Goal: Information Seeking & Learning: Check status

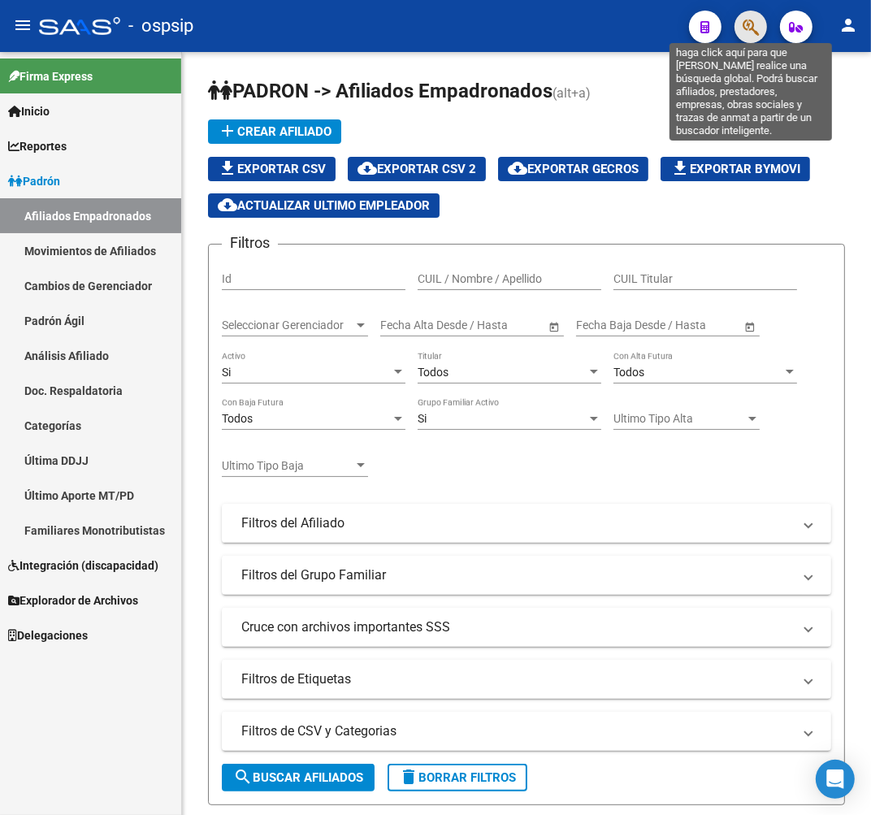
click at [750, 22] on icon "button" at bounding box center [750, 27] width 16 height 19
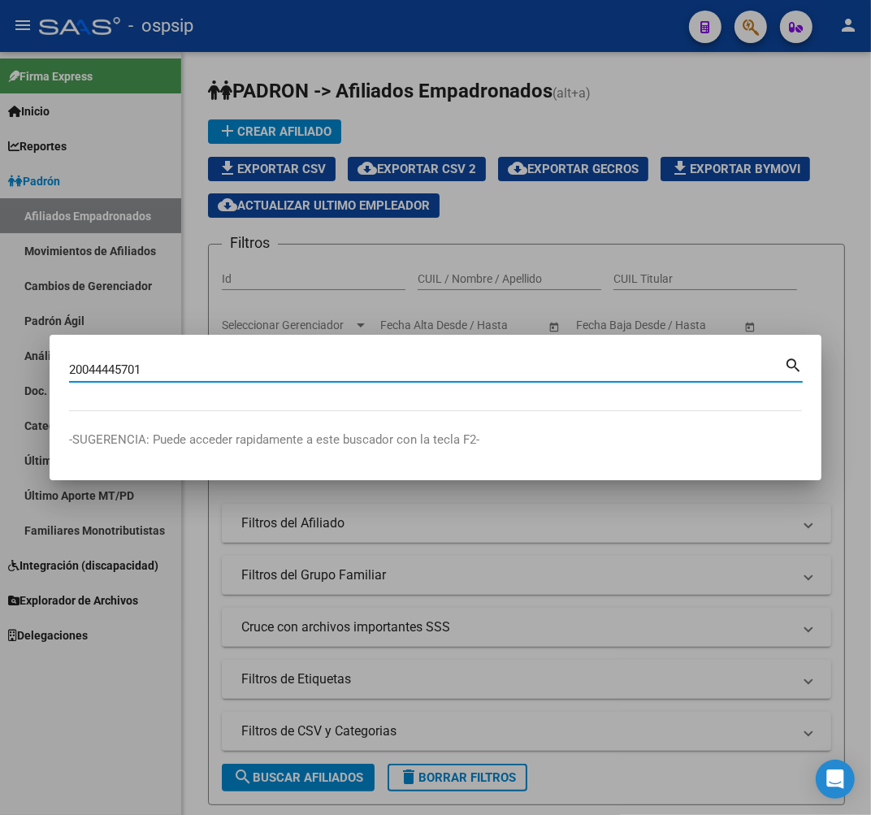
type input "20044445701"
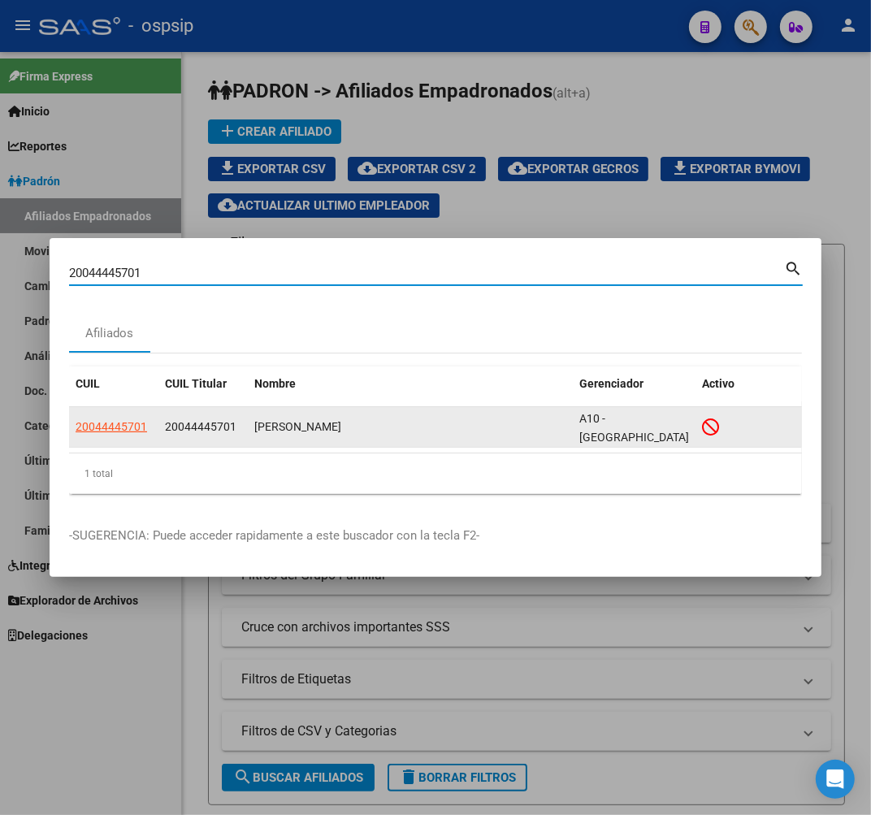
click at [124, 417] on app-link-go-to "20044445701" at bounding box center [111, 426] width 71 height 19
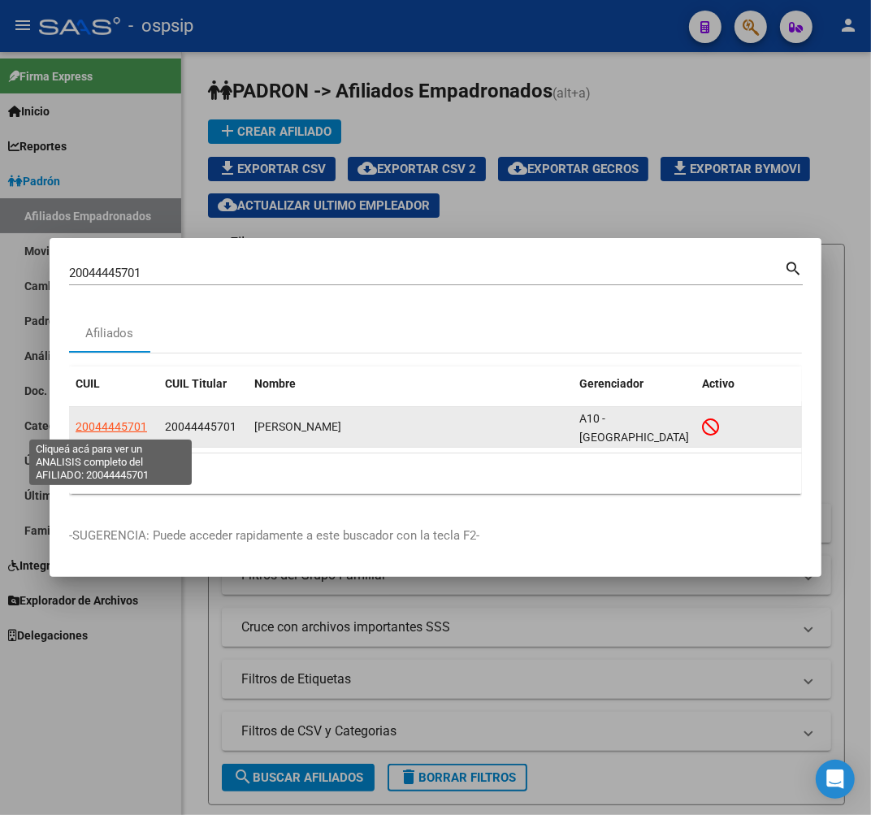
click at [124, 420] on span "20044445701" at bounding box center [111, 426] width 71 height 13
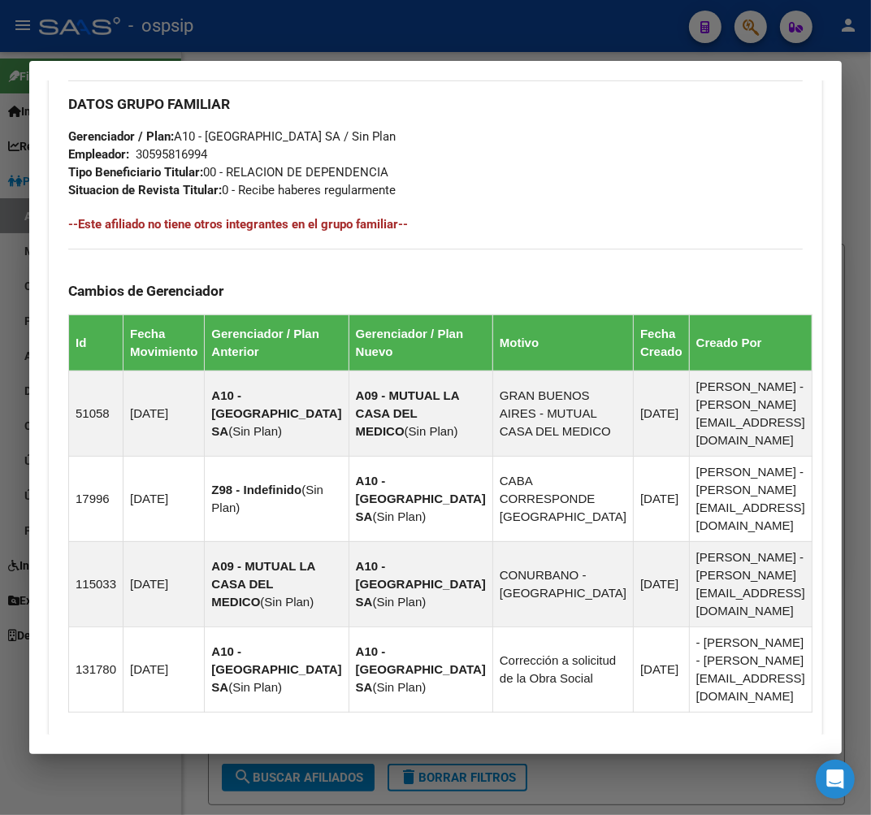
scroll to position [1052, 0]
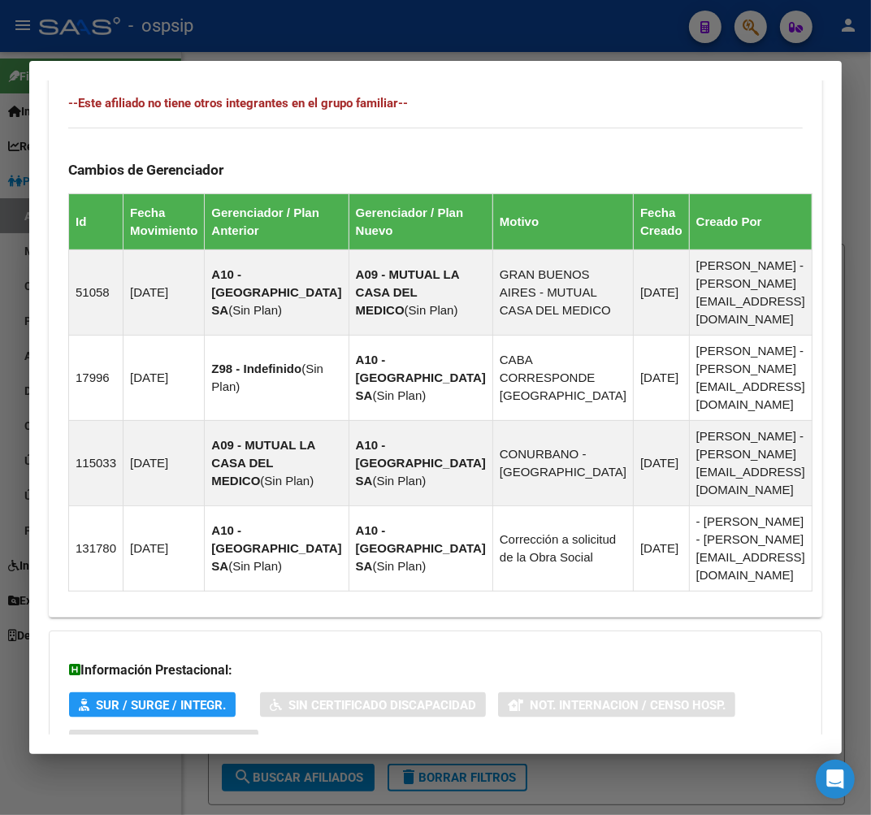
click at [513, 688] on div "Información Prestacional: SUR / SURGE / INTEGR. Sin Certificado Discapacidad No…" at bounding box center [435, 702] width 773 height 145
drag, startPoint x: 512, startPoint y: 712, endPoint x: 394, endPoint y: 650, distance: 134.0
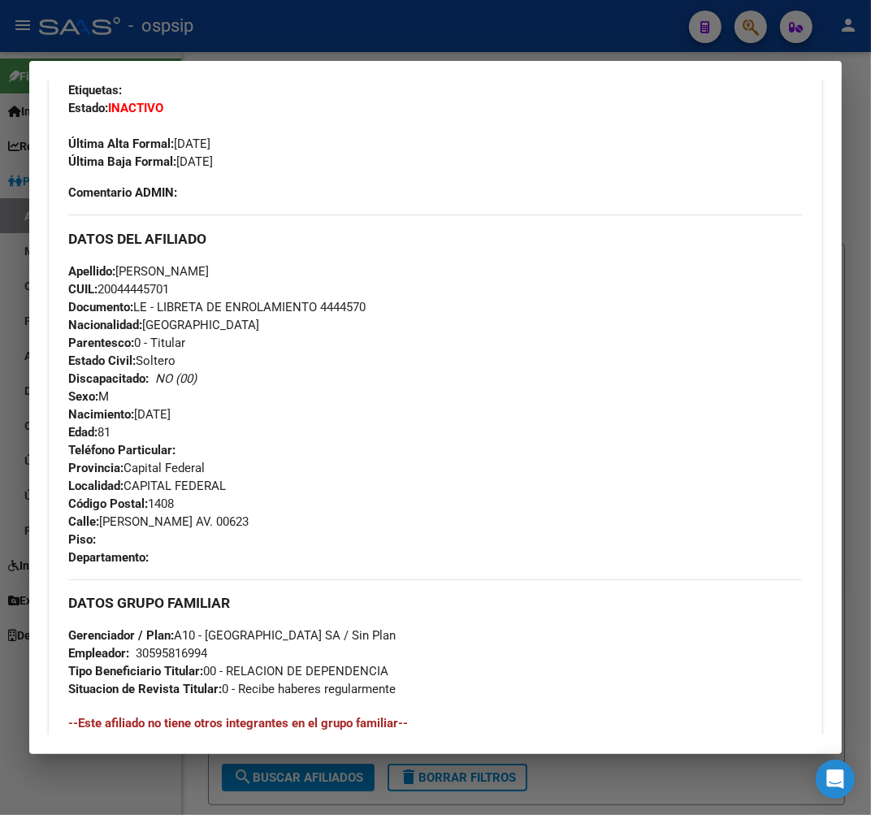
scroll to position [421, 0]
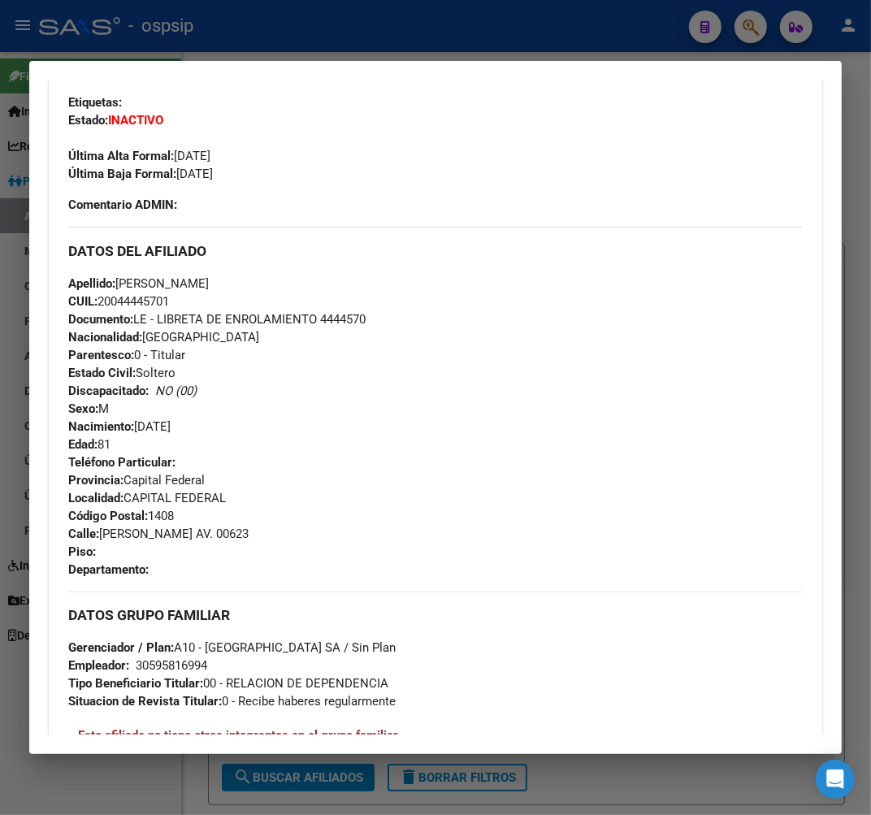
click at [425, 27] on div at bounding box center [435, 407] width 871 height 815
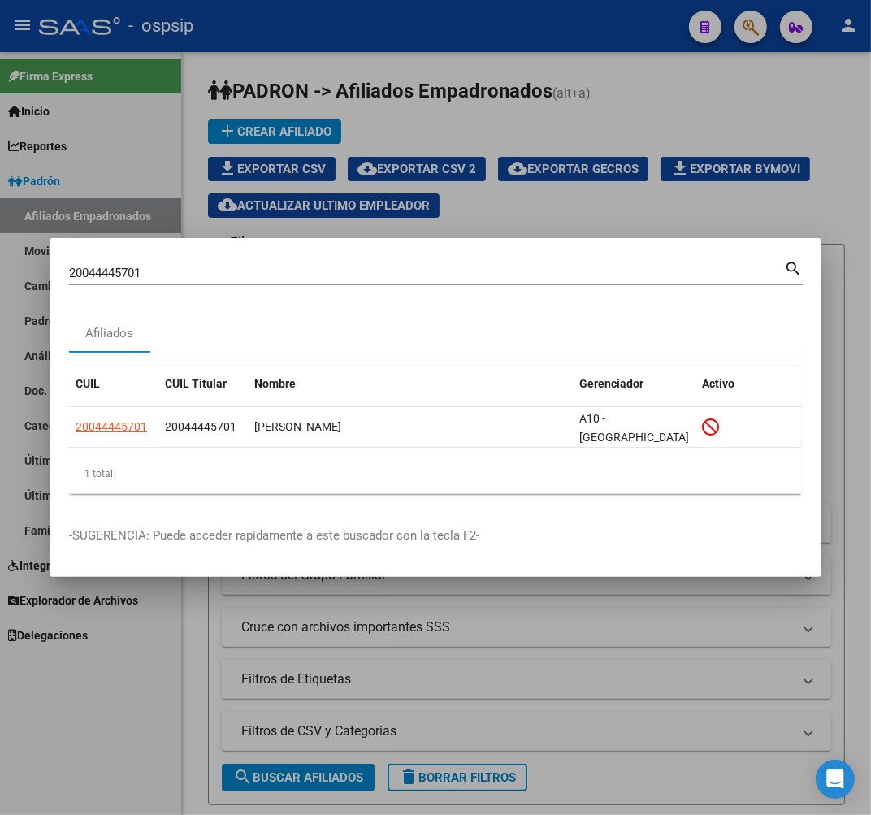
click at [425, 27] on div at bounding box center [435, 407] width 871 height 815
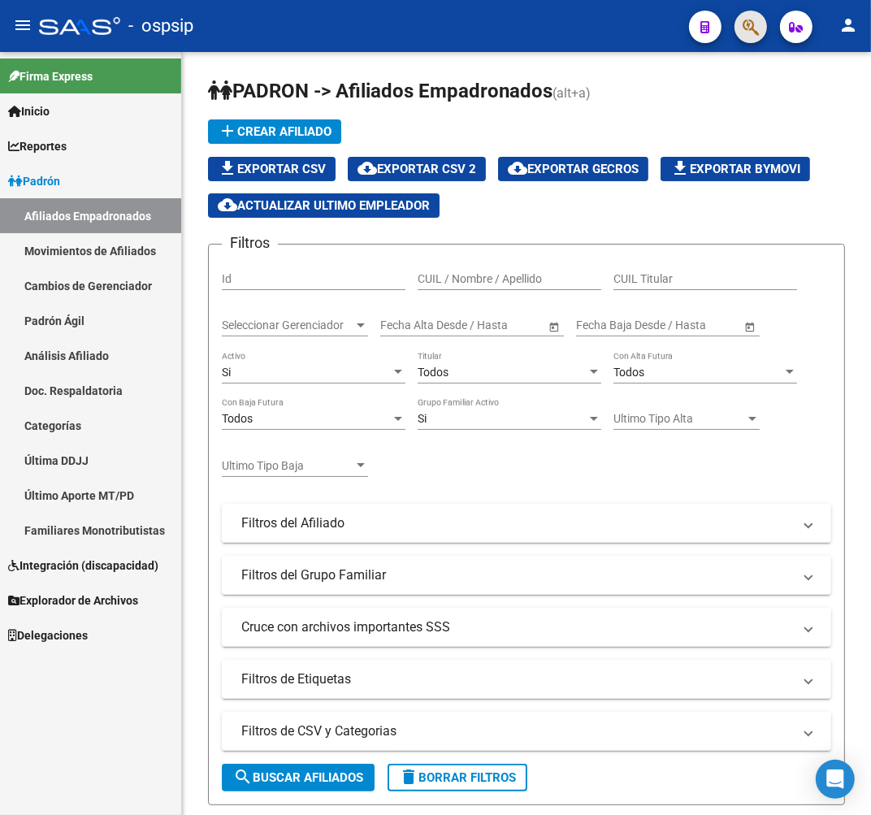
click at [736, 32] on button "button" at bounding box center [750, 27] width 32 height 32
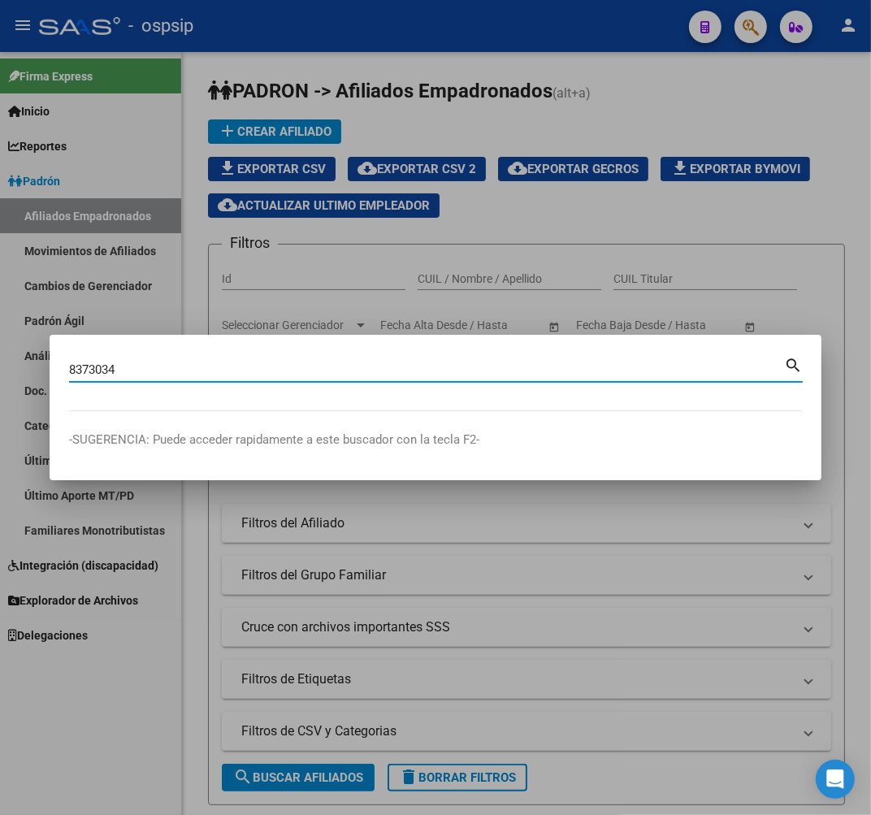
type input "8373034"
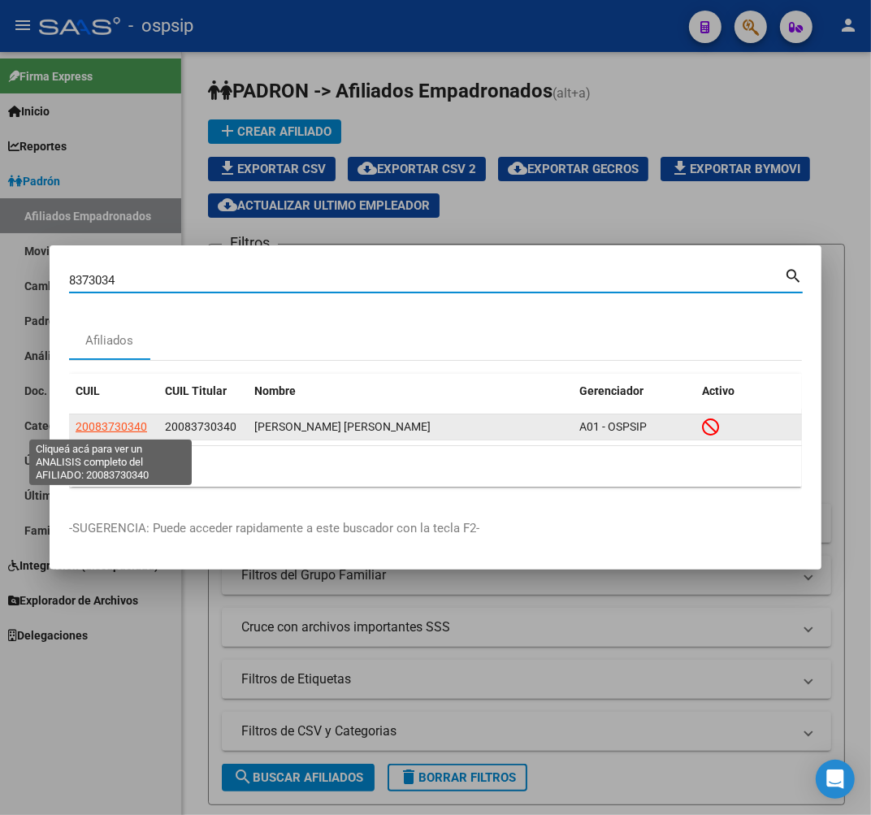
click at [123, 426] on span "20083730340" at bounding box center [111, 426] width 71 height 13
type textarea "20083730340"
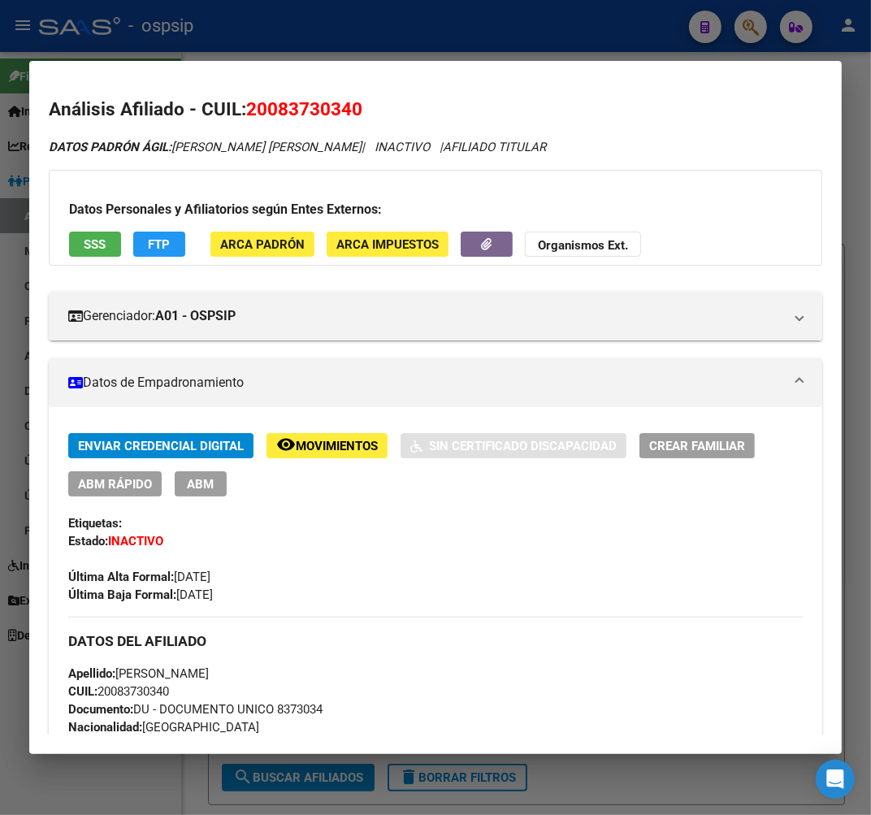
click at [444, 45] on div at bounding box center [435, 407] width 871 height 815
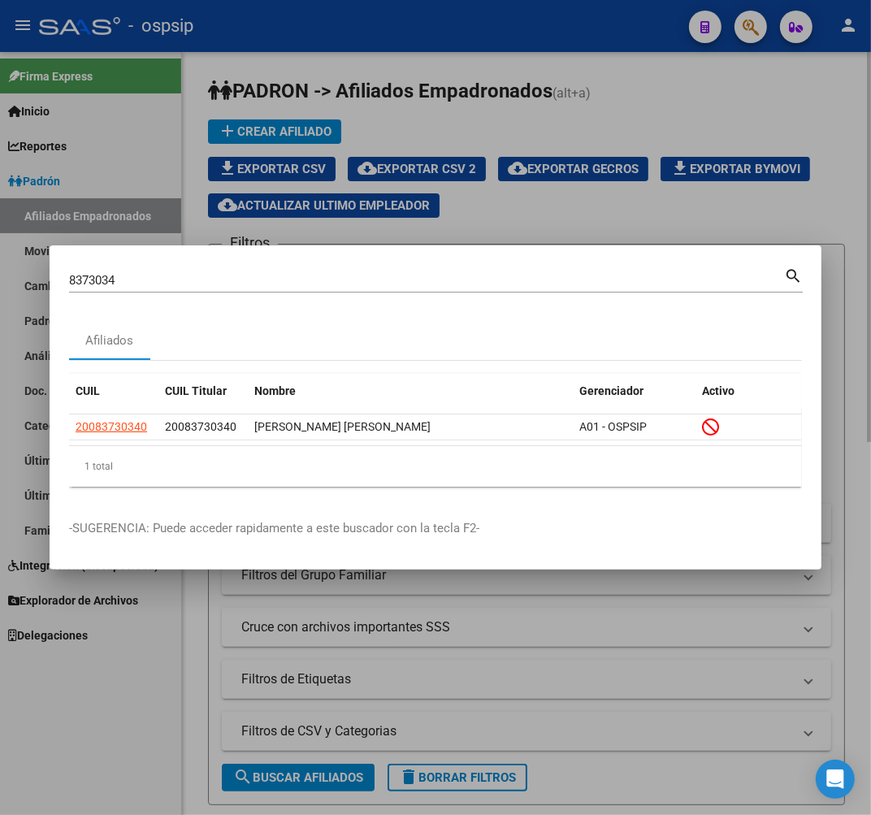
drag, startPoint x: 444, startPoint y: 45, endPoint x: 656, endPoint y: 66, distance: 212.9
click at [448, 50] on div at bounding box center [435, 407] width 871 height 815
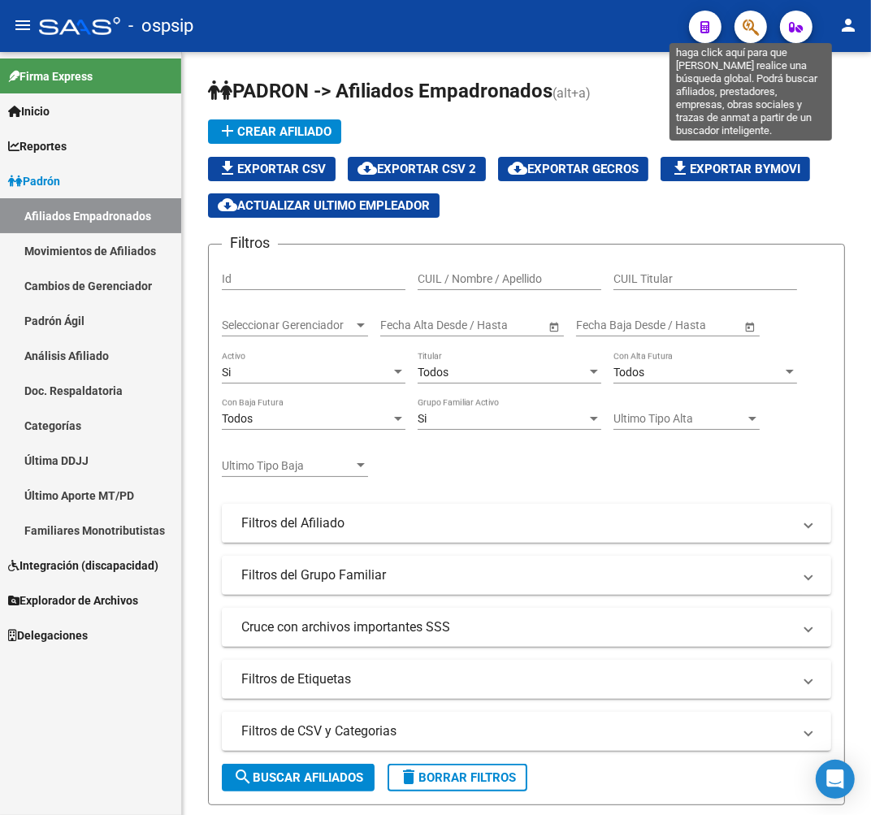
click at [753, 35] on icon "button" at bounding box center [750, 27] width 16 height 19
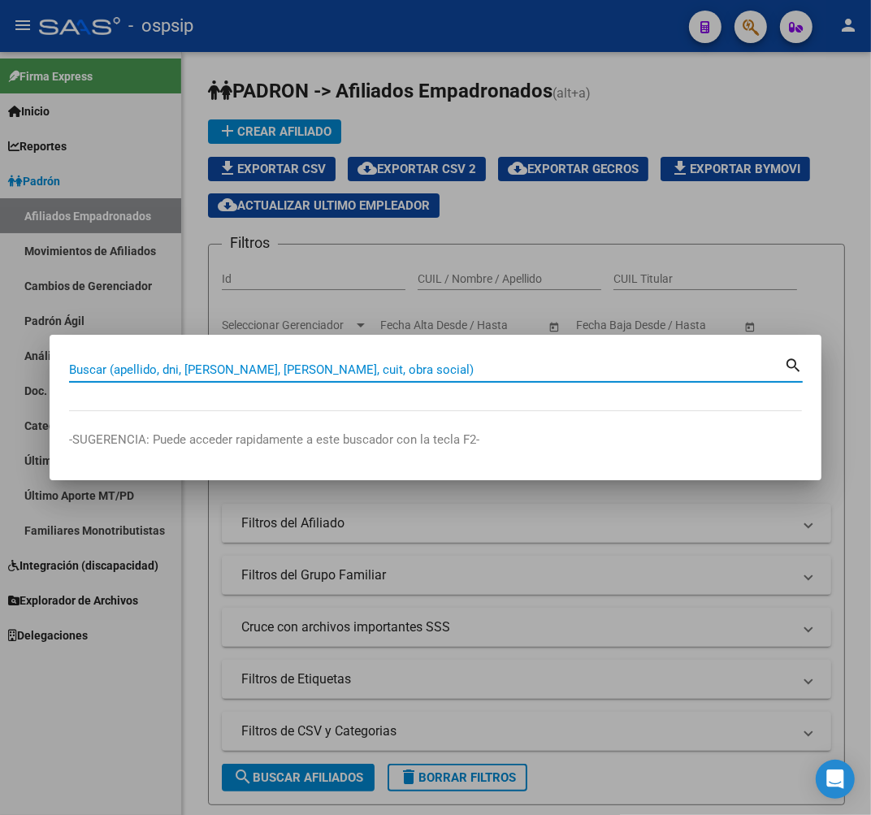
paste input "7354077"
type input "7354077"
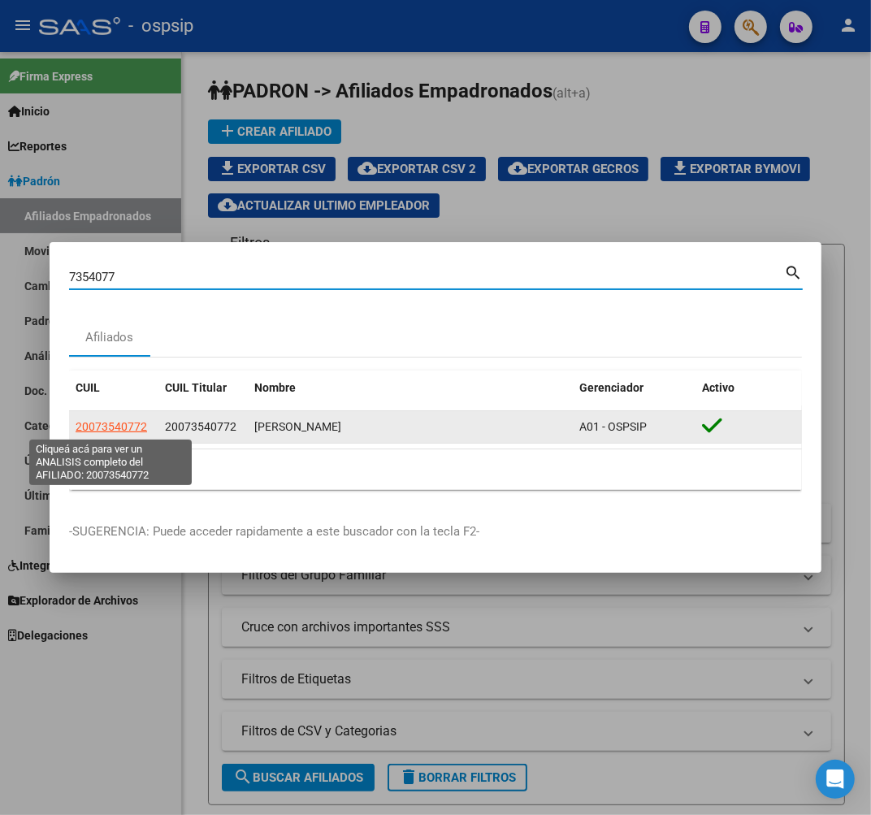
click at [130, 425] on span "20073540772" at bounding box center [111, 426] width 71 height 13
copy span "7"
type textarea "20073540772"
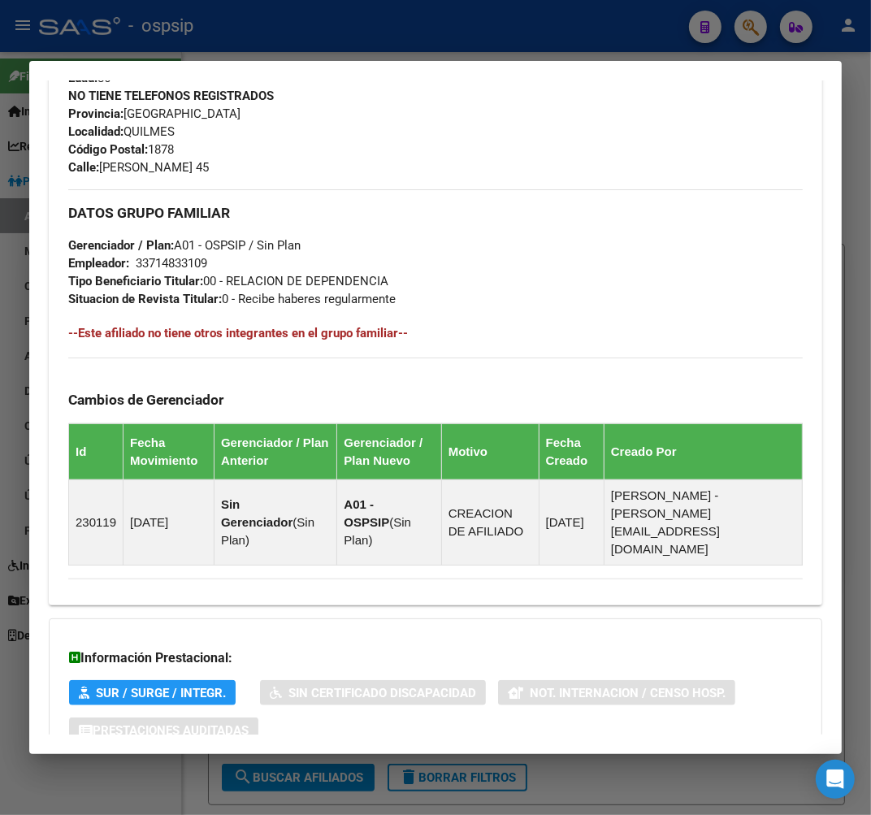
scroll to position [855, 0]
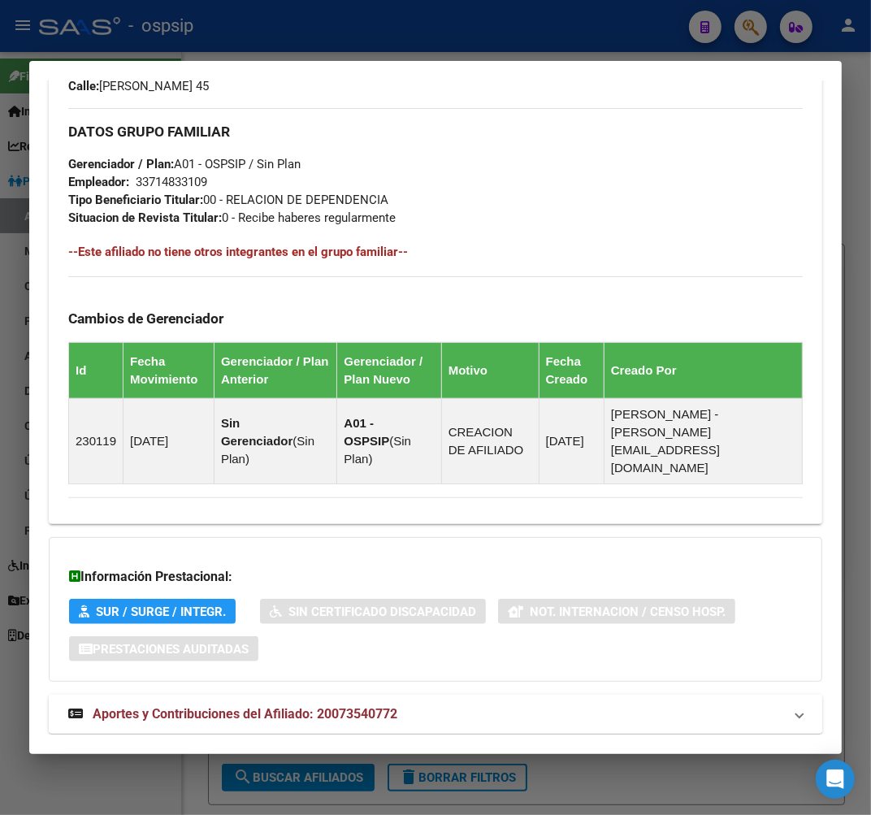
drag, startPoint x: 603, startPoint y: 690, endPoint x: 606, endPoint y: 678, distance: 12.6
click at [603, 694] on mat-expansion-panel-header "Aportes y Contribuciones del Afiliado: 20073540772" at bounding box center [435, 713] width 773 height 39
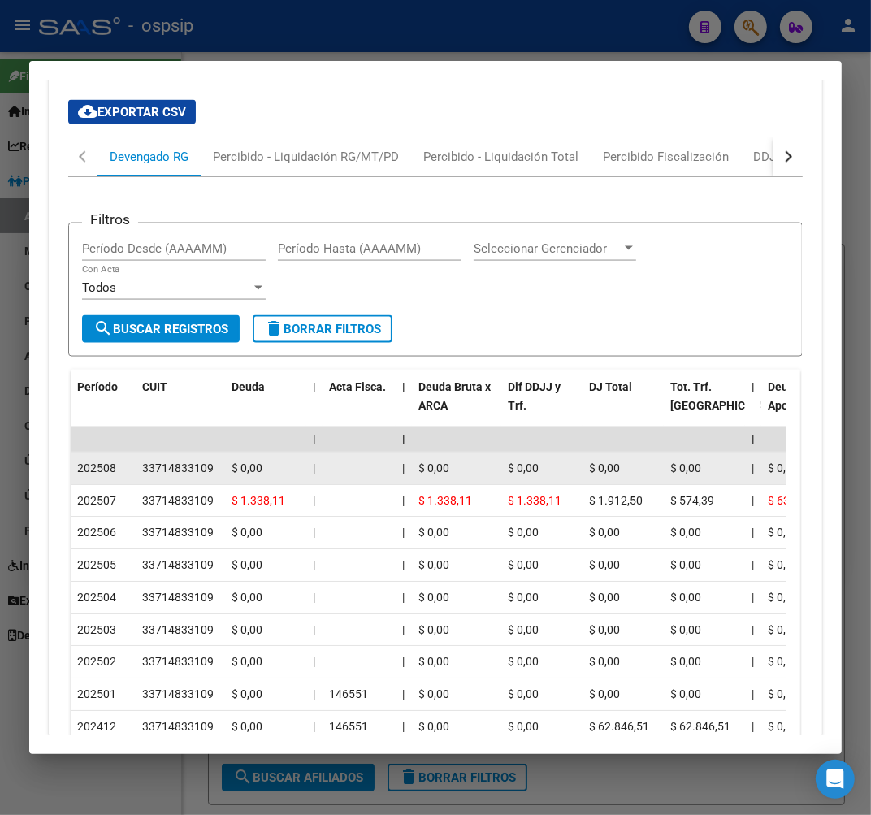
scroll to position [1566, 0]
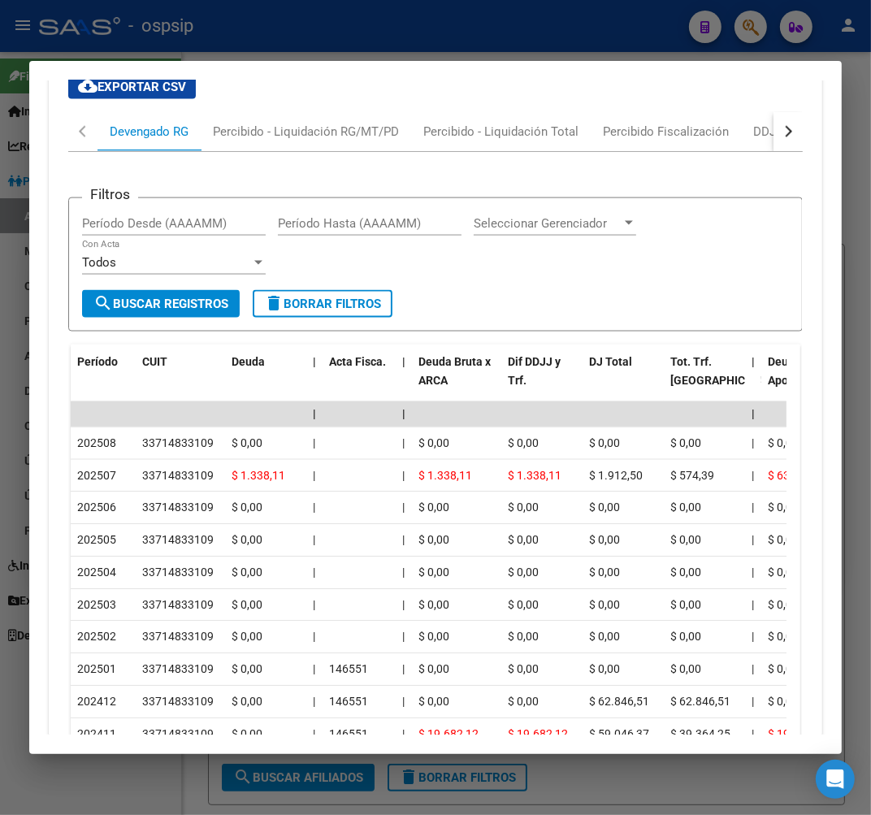
click at [350, 42] on div at bounding box center [435, 407] width 871 height 815
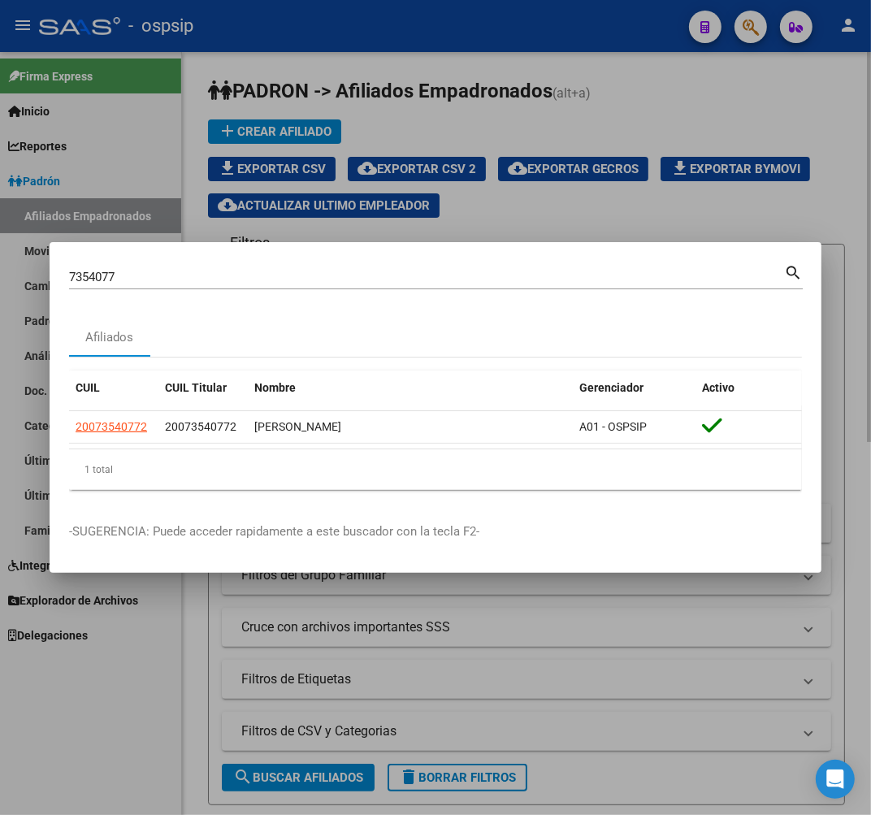
click at [286, 200] on div at bounding box center [435, 407] width 871 height 815
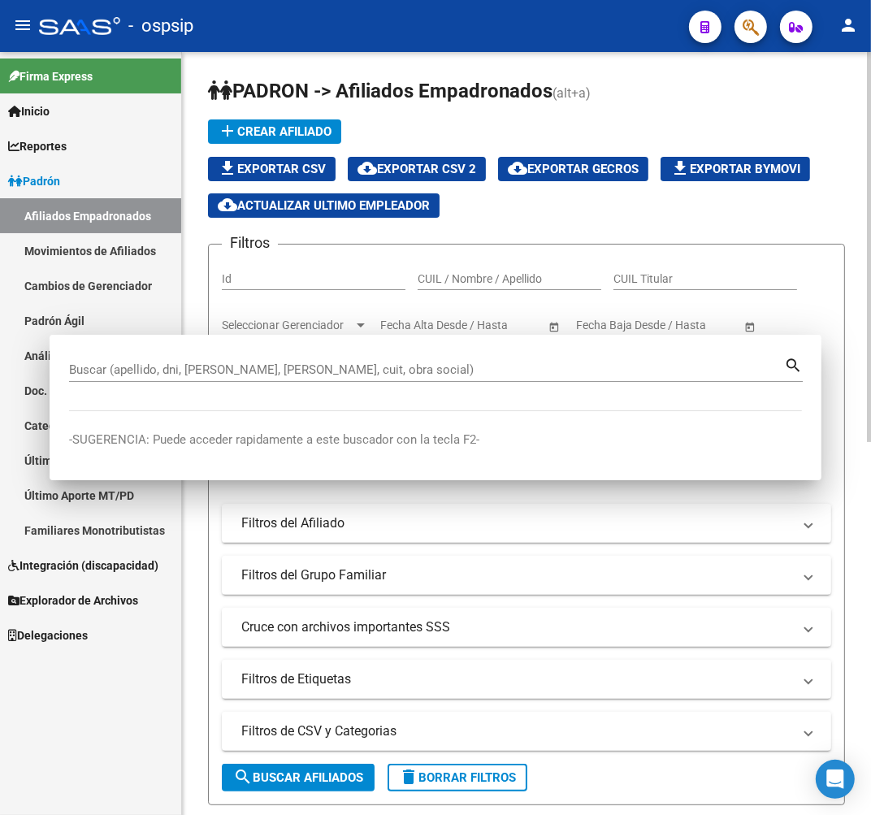
click at [313, 231] on app-list-header "PADRON -> Afiliados Empadronados (alt+a) add Crear Afiliado file_download Expor…" at bounding box center [526, 441] width 637 height 727
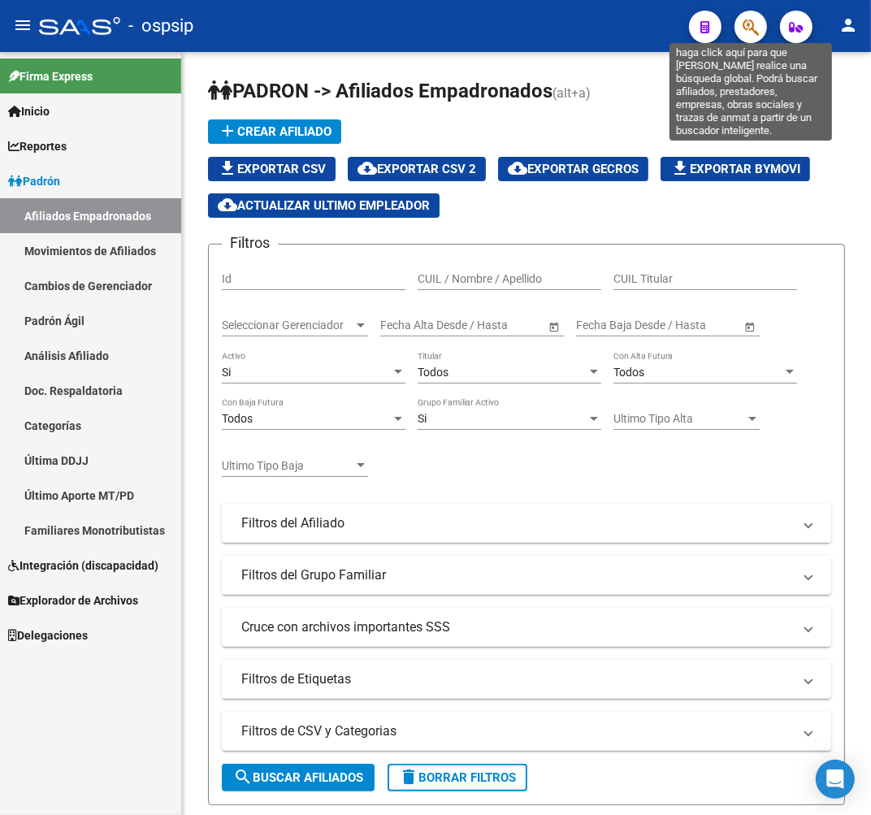
click at [745, 22] on icon "button" at bounding box center [750, 27] width 16 height 19
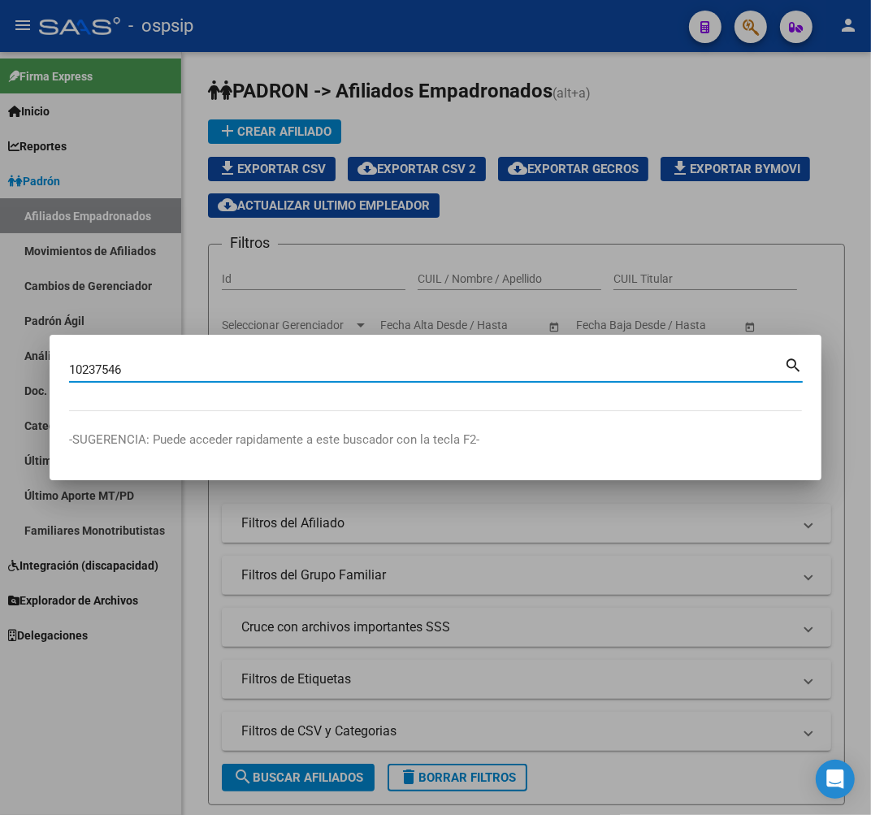
type input "10237546"
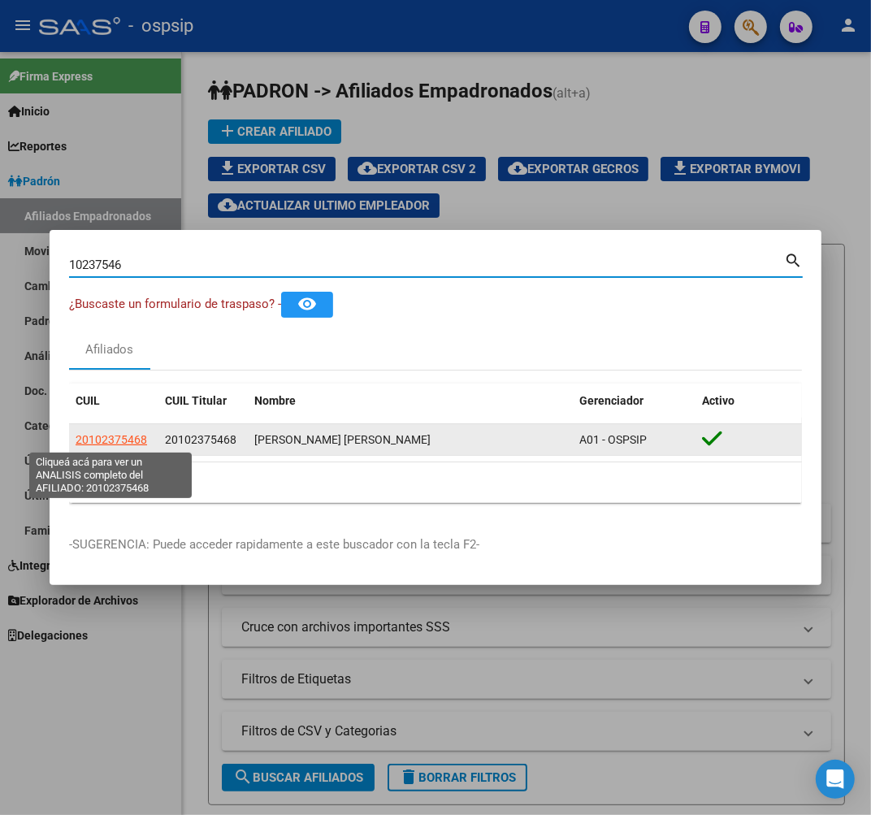
click at [106, 437] on span "20102375468" at bounding box center [111, 439] width 71 height 13
type textarea "20102375468"
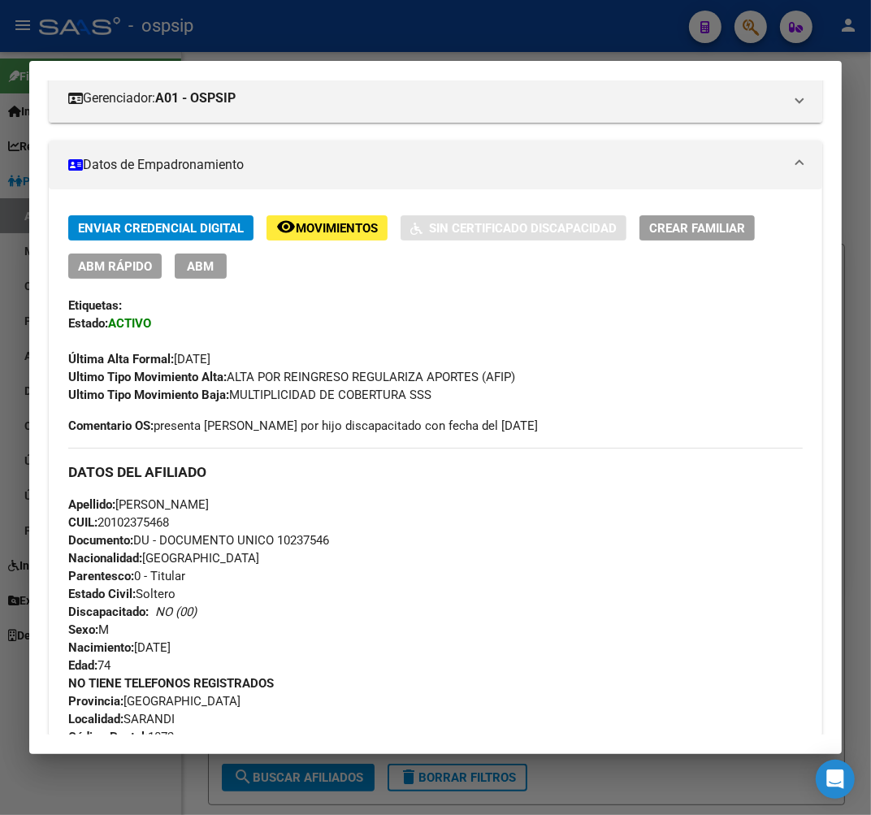
scroll to position [0, 0]
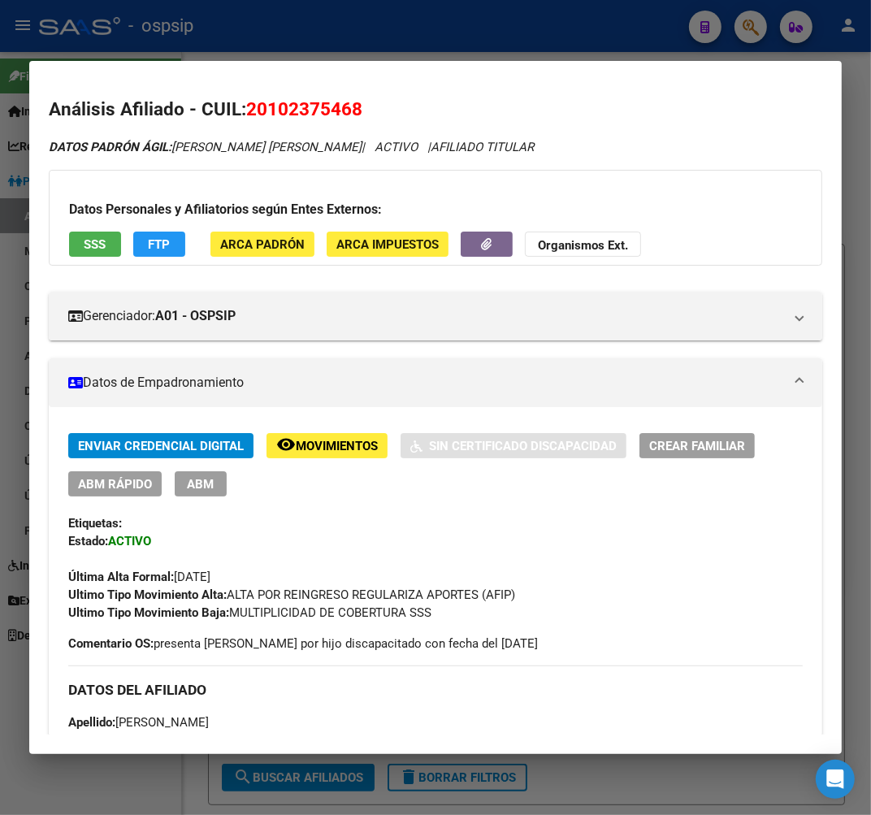
click at [350, 41] on div at bounding box center [435, 407] width 871 height 815
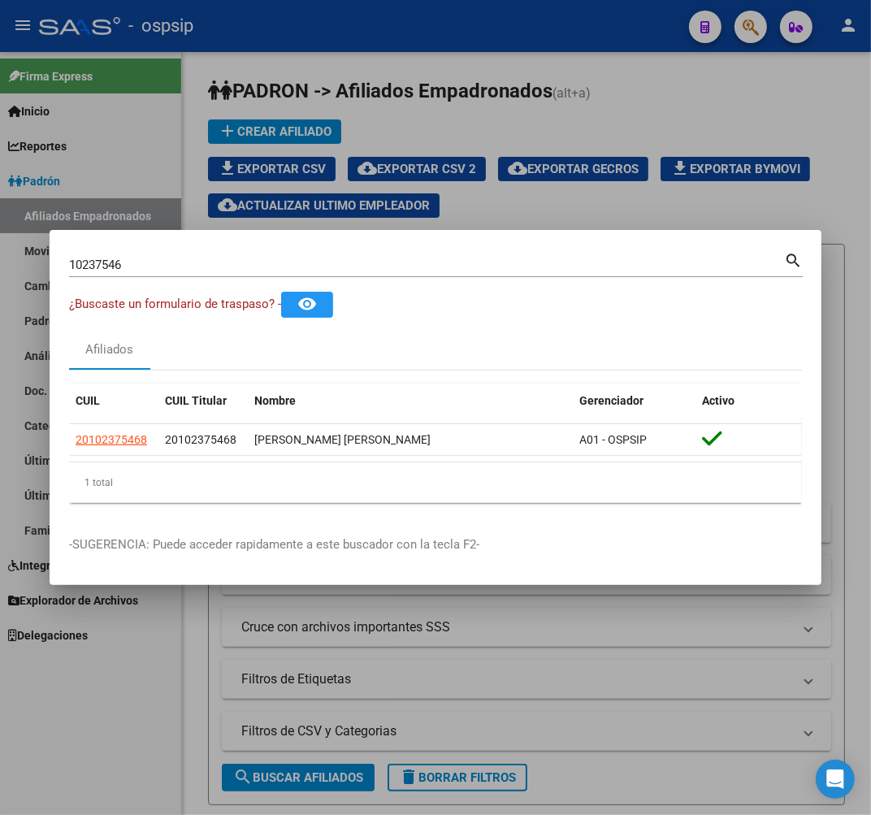
click at [378, 52] on div at bounding box center [435, 407] width 871 height 815
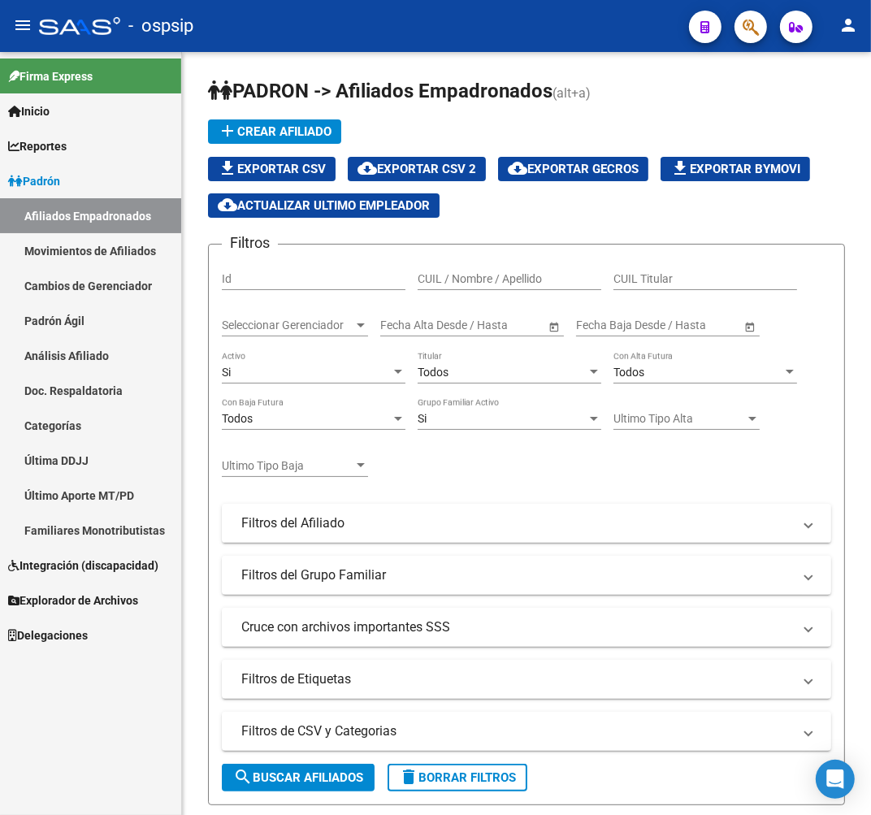
click at [749, 37] on span "button" at bounding box center [750, 27] width 16 height 33
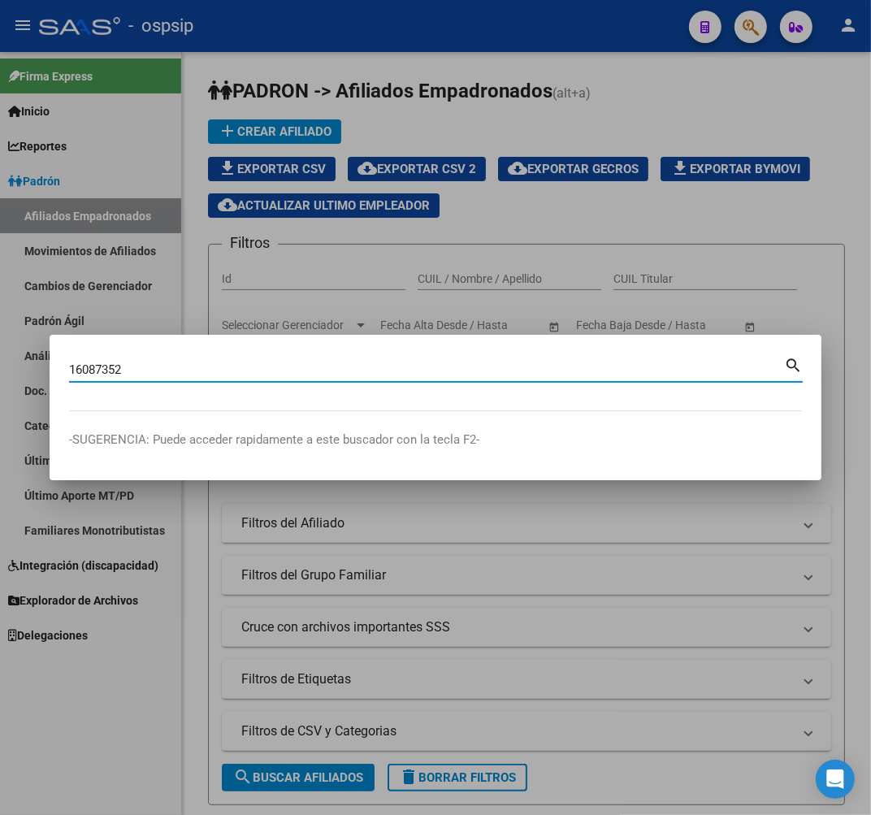
type input "16087352"
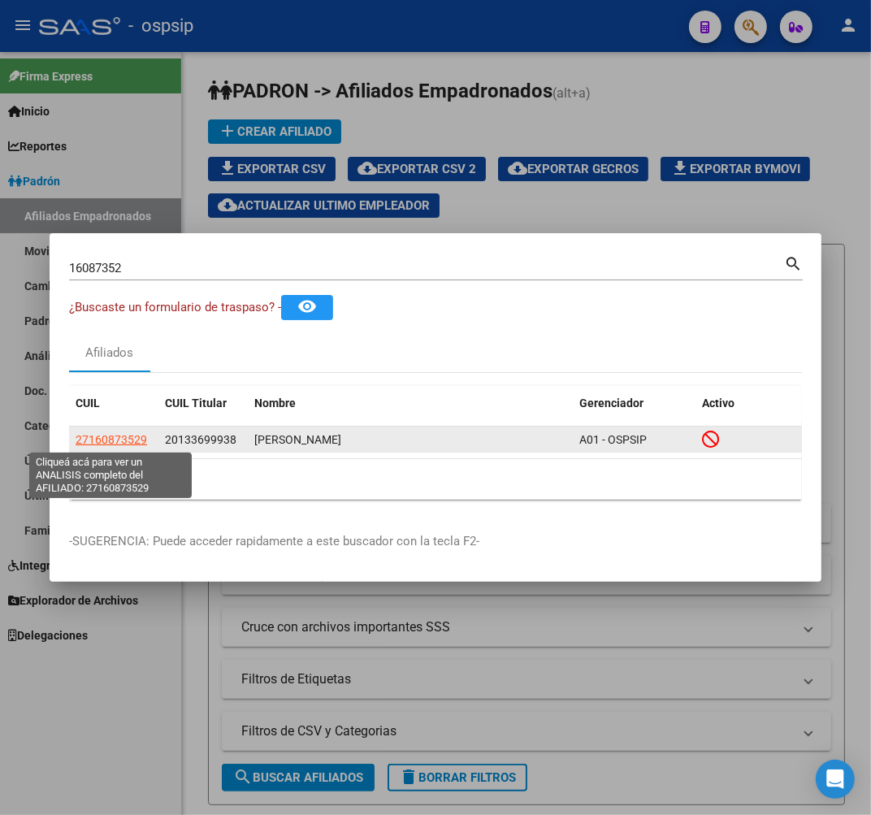
click at [115, 434] on span "27160873529" at bounding box center [111, 439] width 71 height 13
type textarea "27160873529"
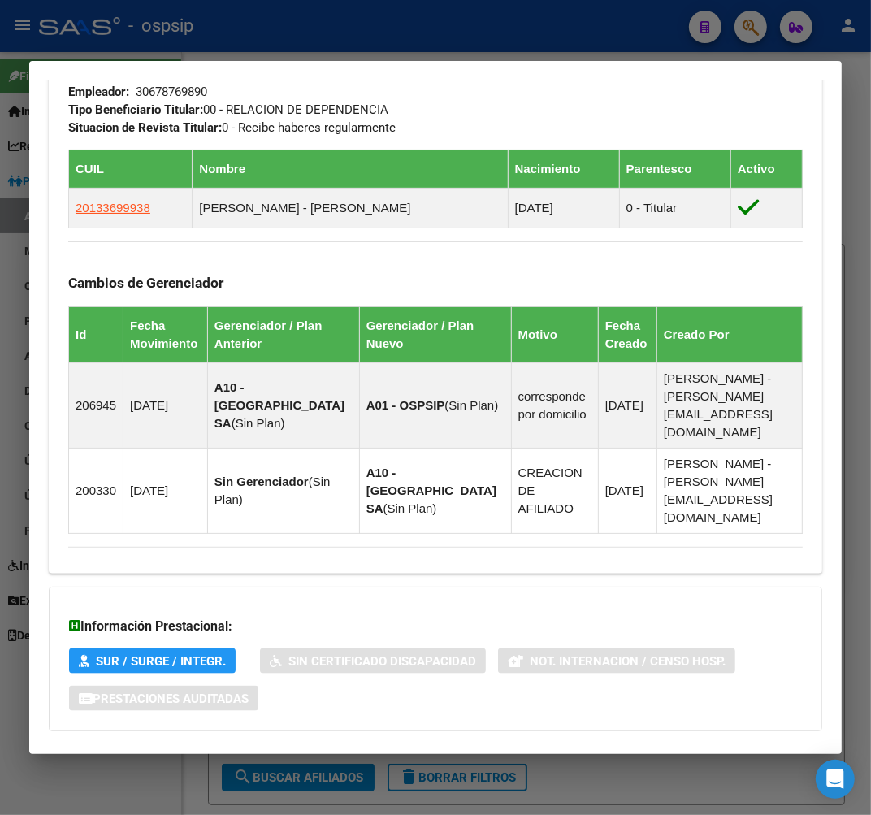
scroll to position [1052, 0]
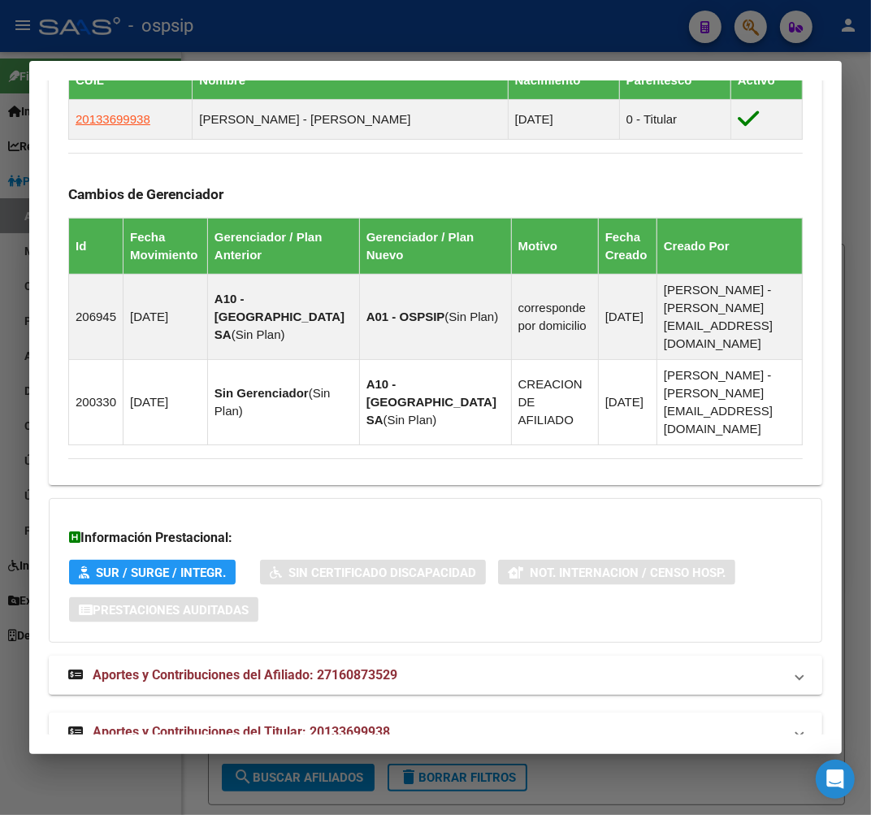
drag, startPoint x: 447, startPoint y: 689, endPoint x: 492, endPoint y: 631, distance: 73.4
click at [447, 722] on mat-panel-title "Aportes y Contribuciones del Titular: 20133699938" at bounding box center [425, 731] width 715 height 19
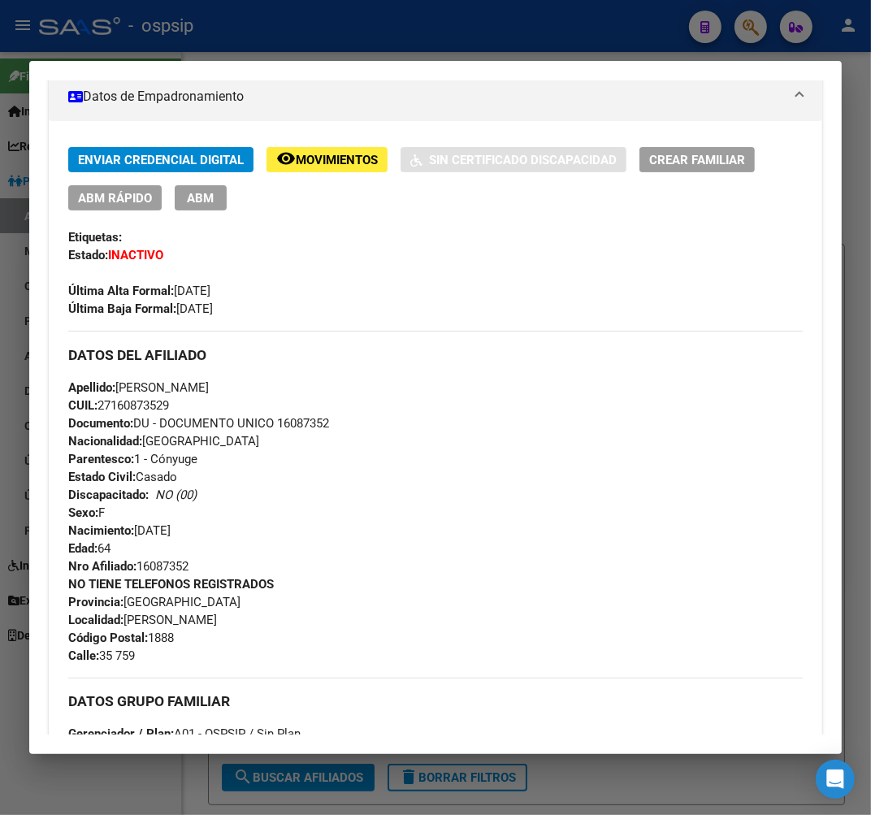
scroll to position [270, 0]
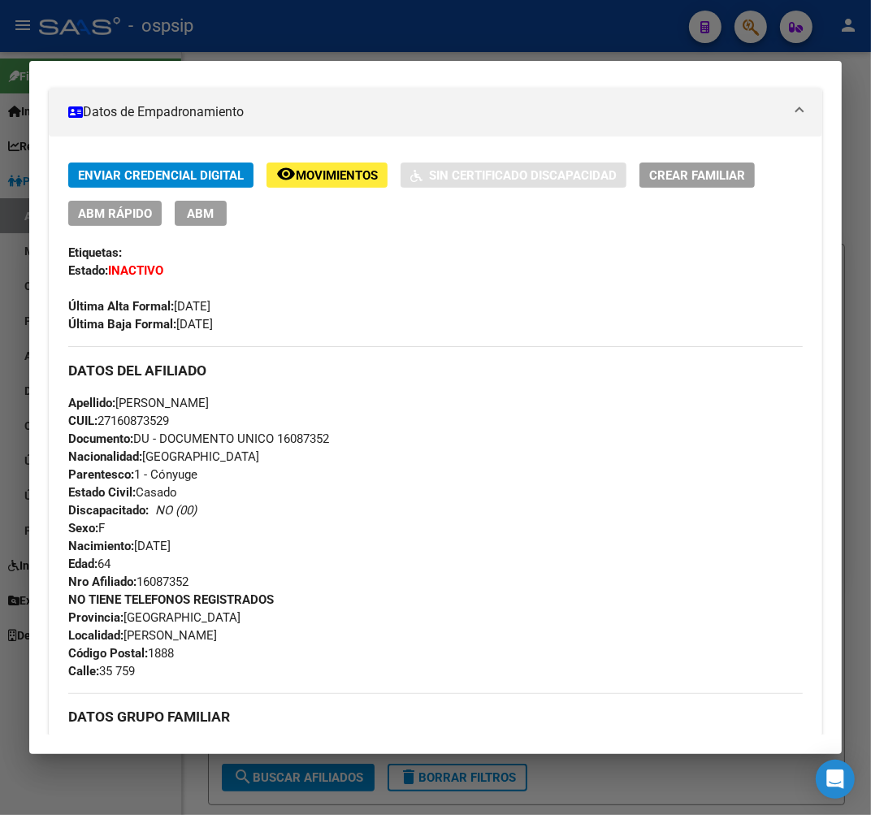
click at [321, 161] on div "Enviar Credencial Digital remove_red_eye Movimientos Sin Certificado Discapacid…" at bounding box center [435, 700] width 773 height 1129
click at [331, 173] on span "Movimientos" at bounding box center [337, 175] width 82 height 15
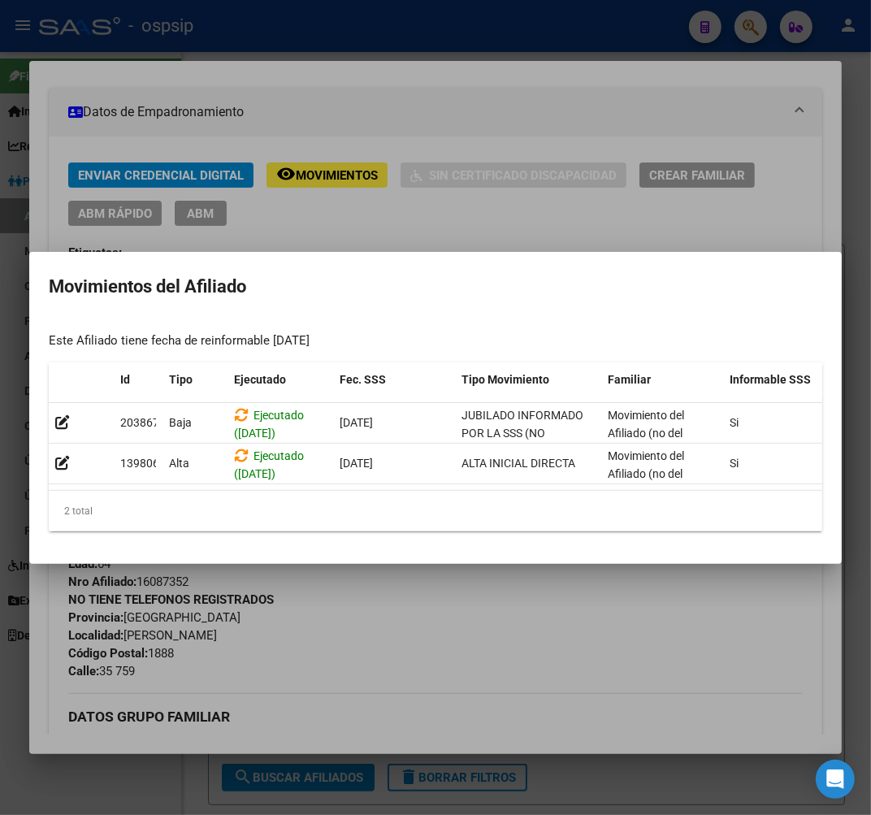
click at [471, 200] on div at bounding box center [435, 407] width 871 height 815
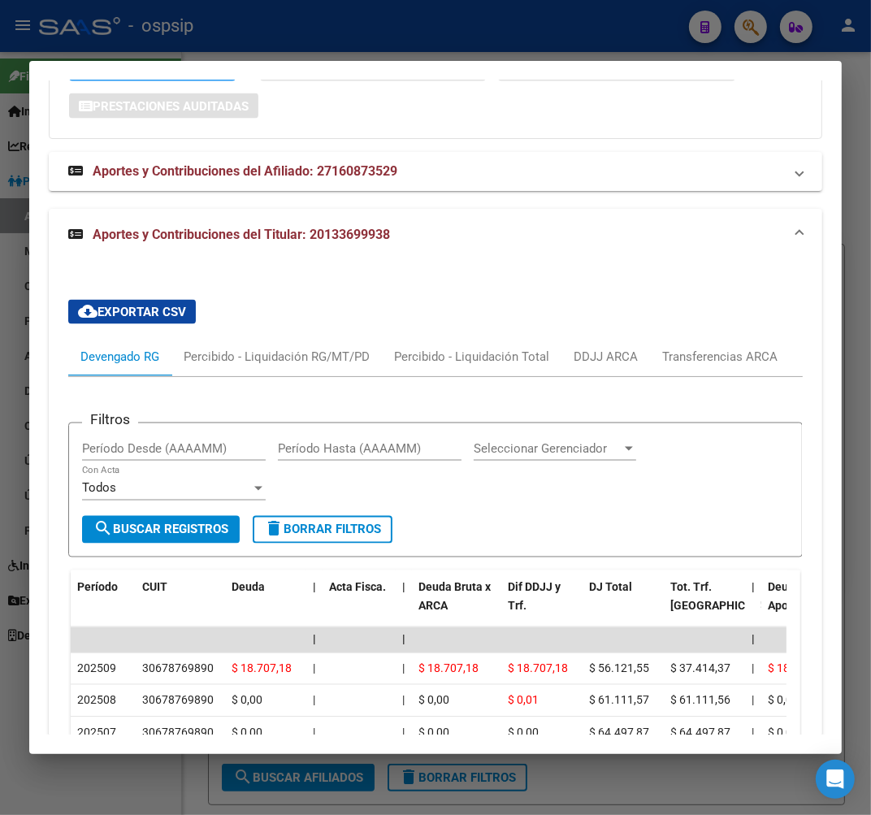
scroll to position [1533, 0]
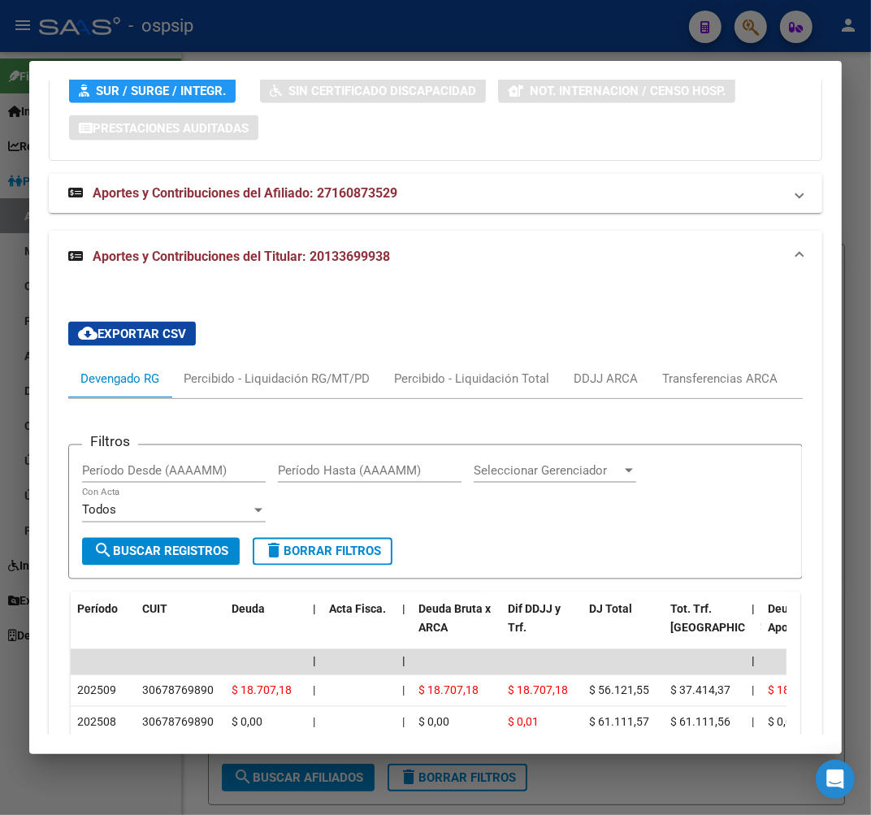
click at [419, 38] on div at bounding box center [435, 407] width 871 height 815
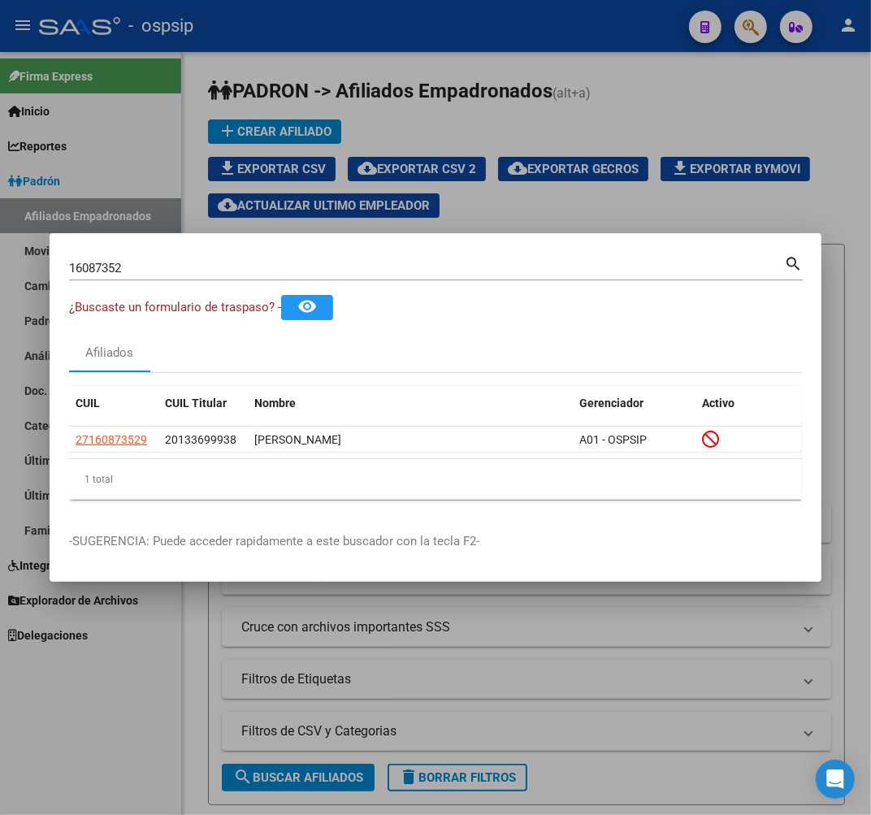
click at [741, 30] on div at bounding box center [435, 407] width 871 height 815
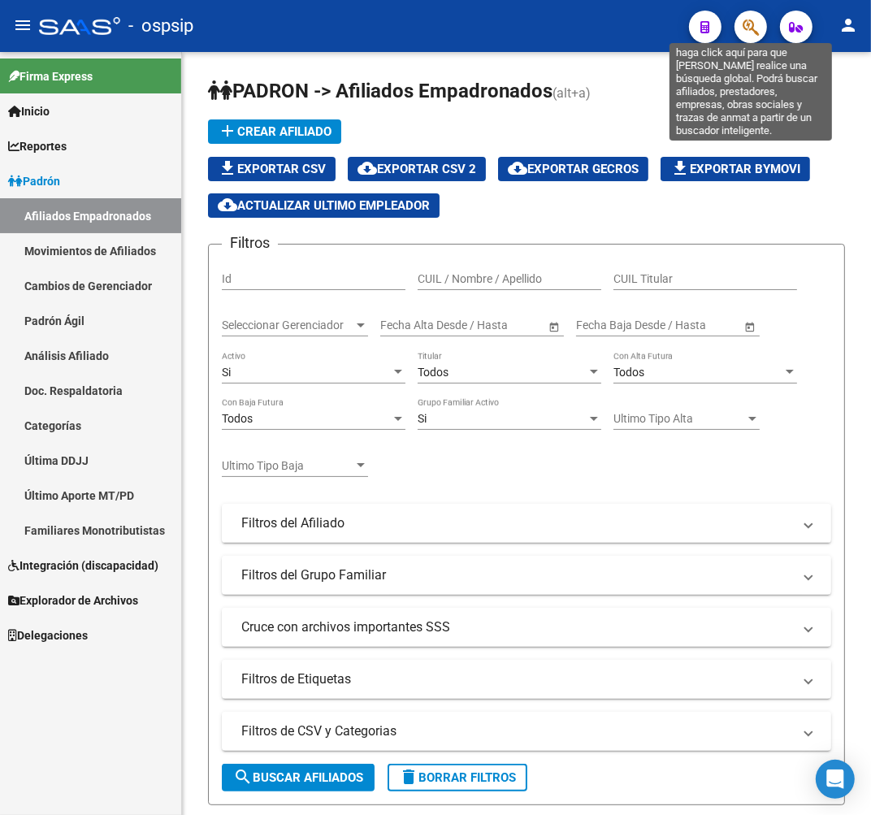
click at [751, 31] on icon "button" at bounding box center [750, 27] width 16 height 19
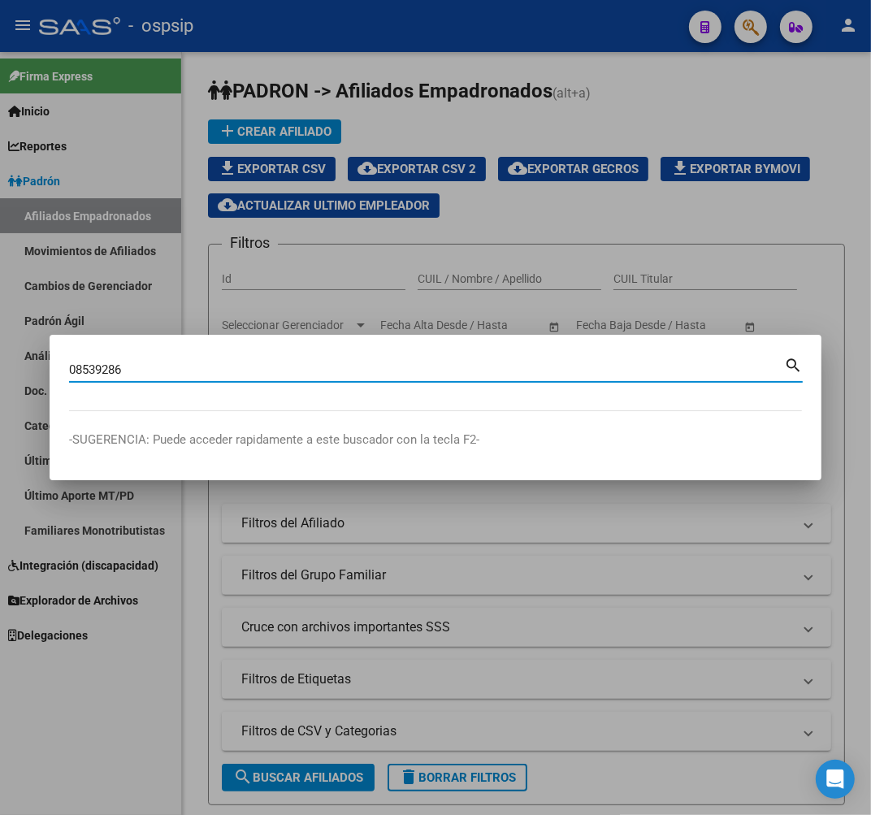
type input "08539286"
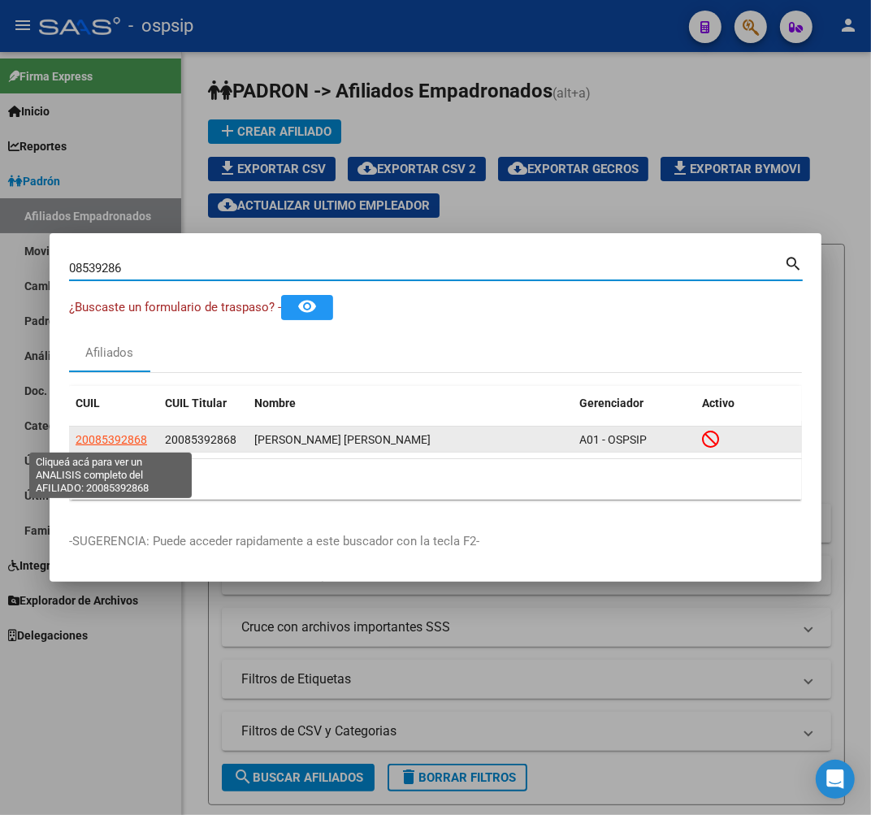
click at [123, 444] on span "20085392868" at bounding box center [111, 439] width 71 height 13
type textarea "20085392868"
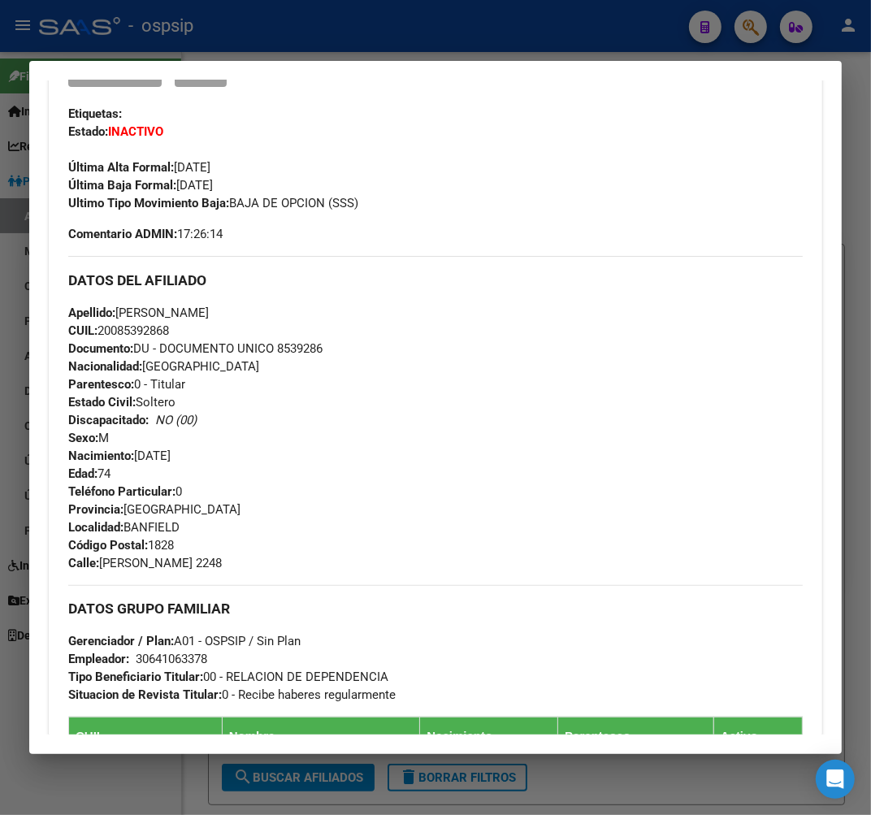
scroll to position [0, 0]
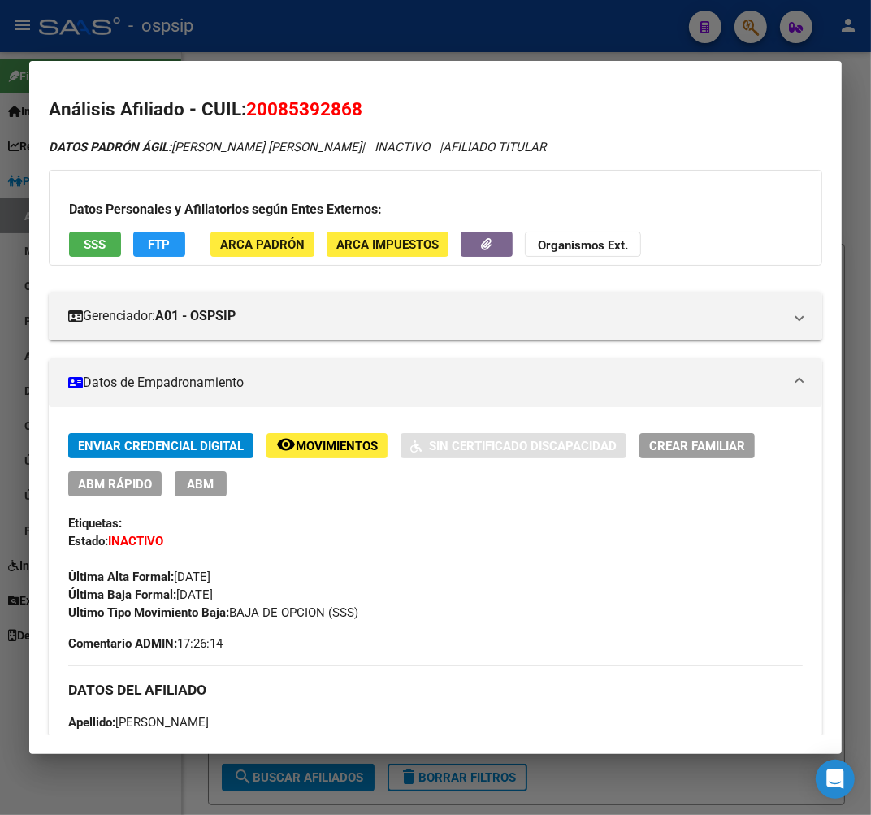
click at [379, 37] on div at bounding box center [435, 407] width 871 height 815
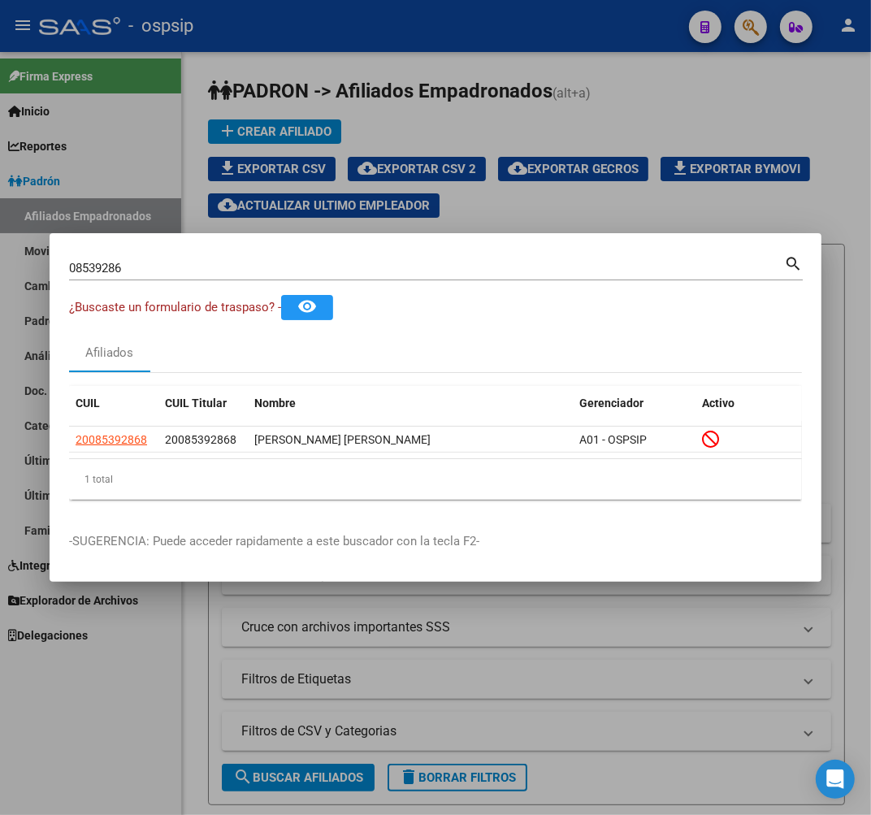
click at [379, 37] on div at bounding box center [435, 407] width 871 height 815
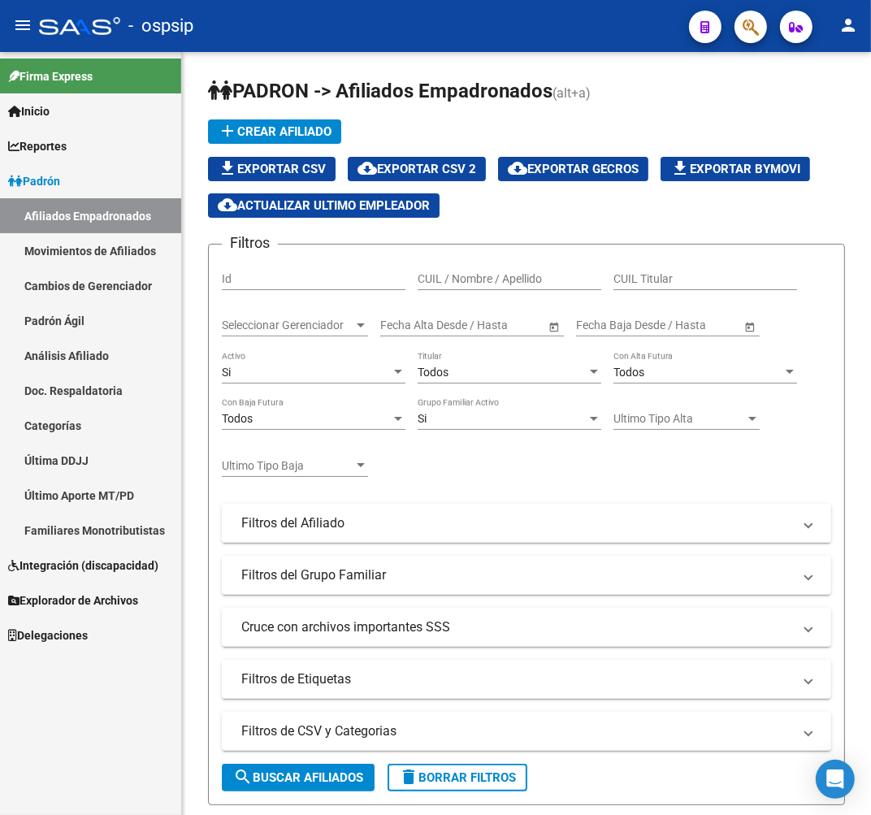
click at [742, 16] on span "button" at bounding box center [750, 27] width 16 height 33
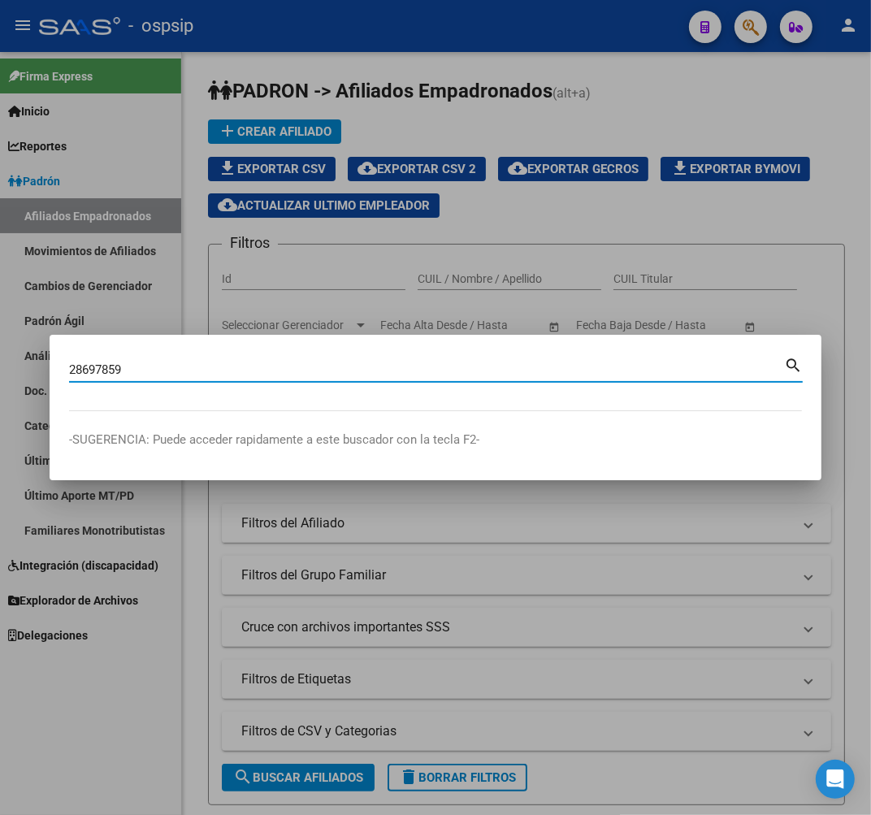
type input "28697859"
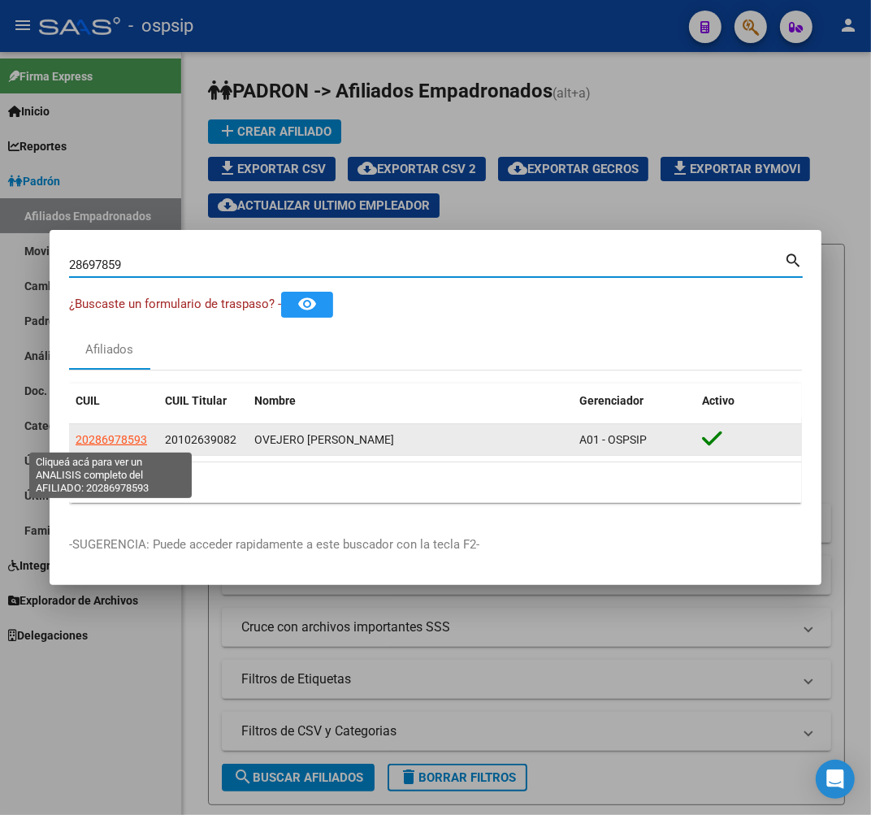
click at [110, 434] on span "20286978593" at bounding box center [111, 439] width 71 height 13
type textarea "20286978593"
